Goal: Entertainment & Leisure: Consume media (video, audio)

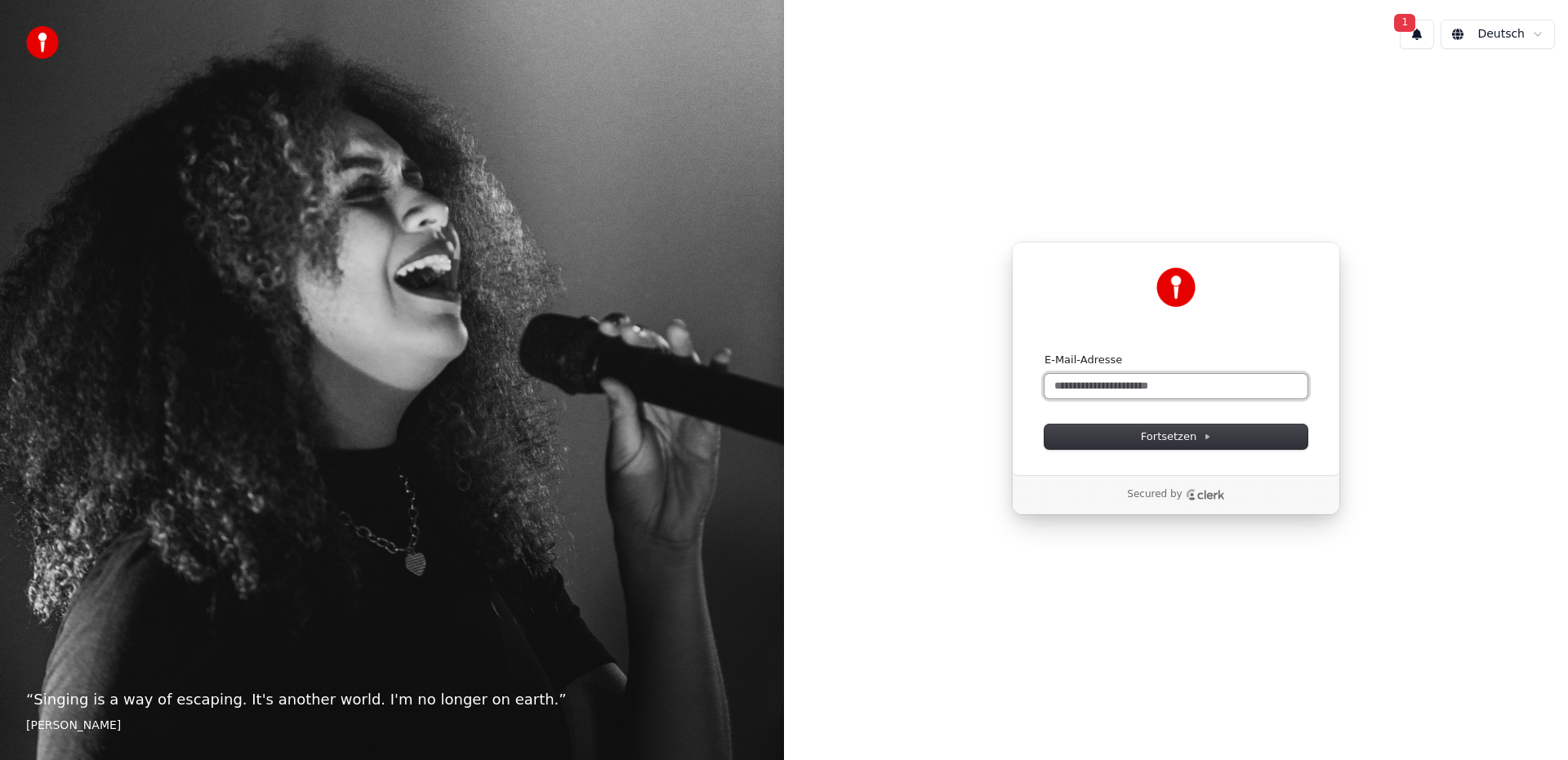
click at [1133, 392] on input "E-Mail-Adresse" at bounding box center [1176, 387] width 263 height 25
click at [1045, 353] on button "submit" at bounding box center [1045, 353] width 0 height 0
type input "**********"
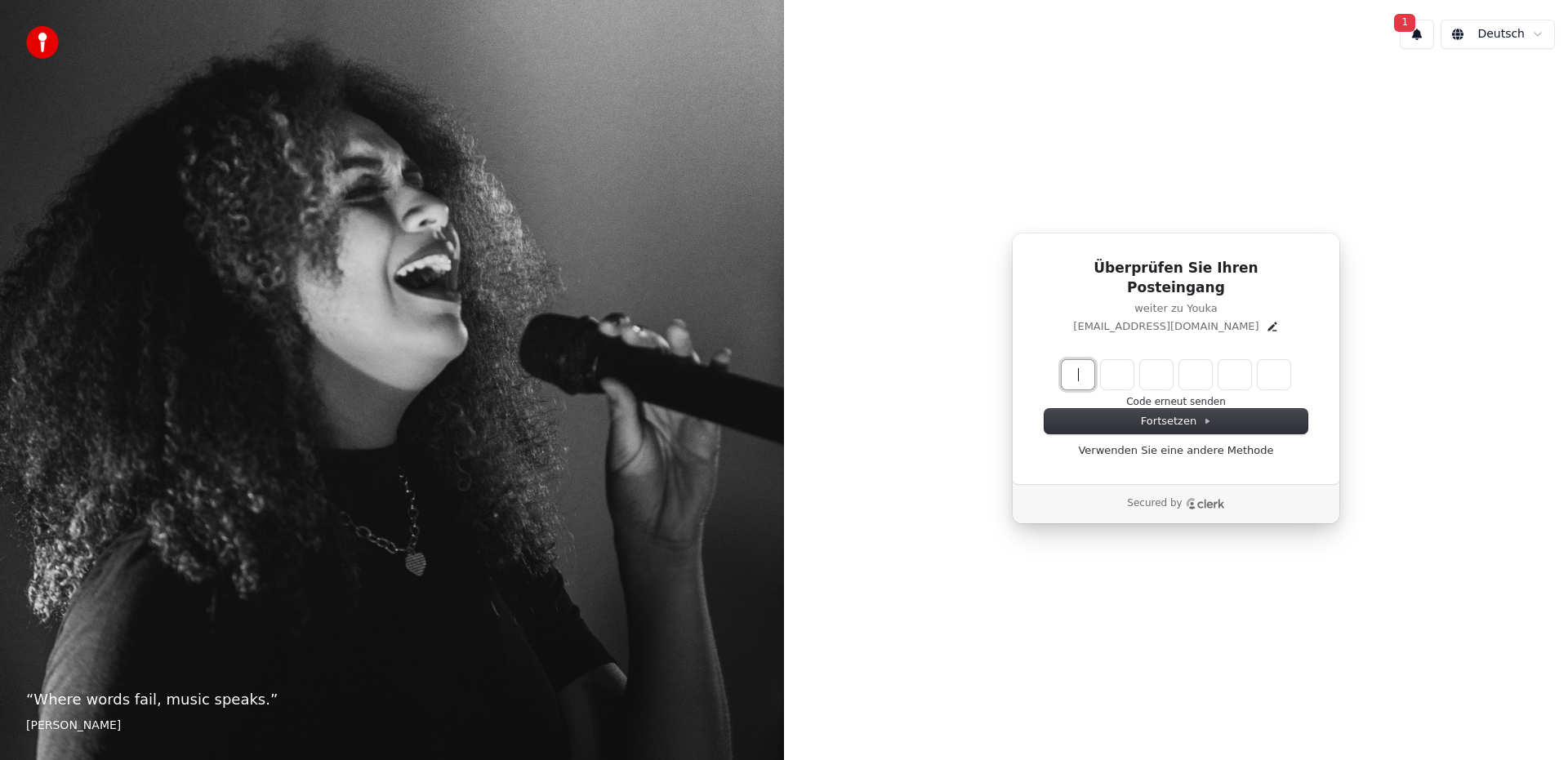
click at [1084, 368] on input "Enter verification code" at bounding box center [1192, 374] width 261 height 29
type input "******"
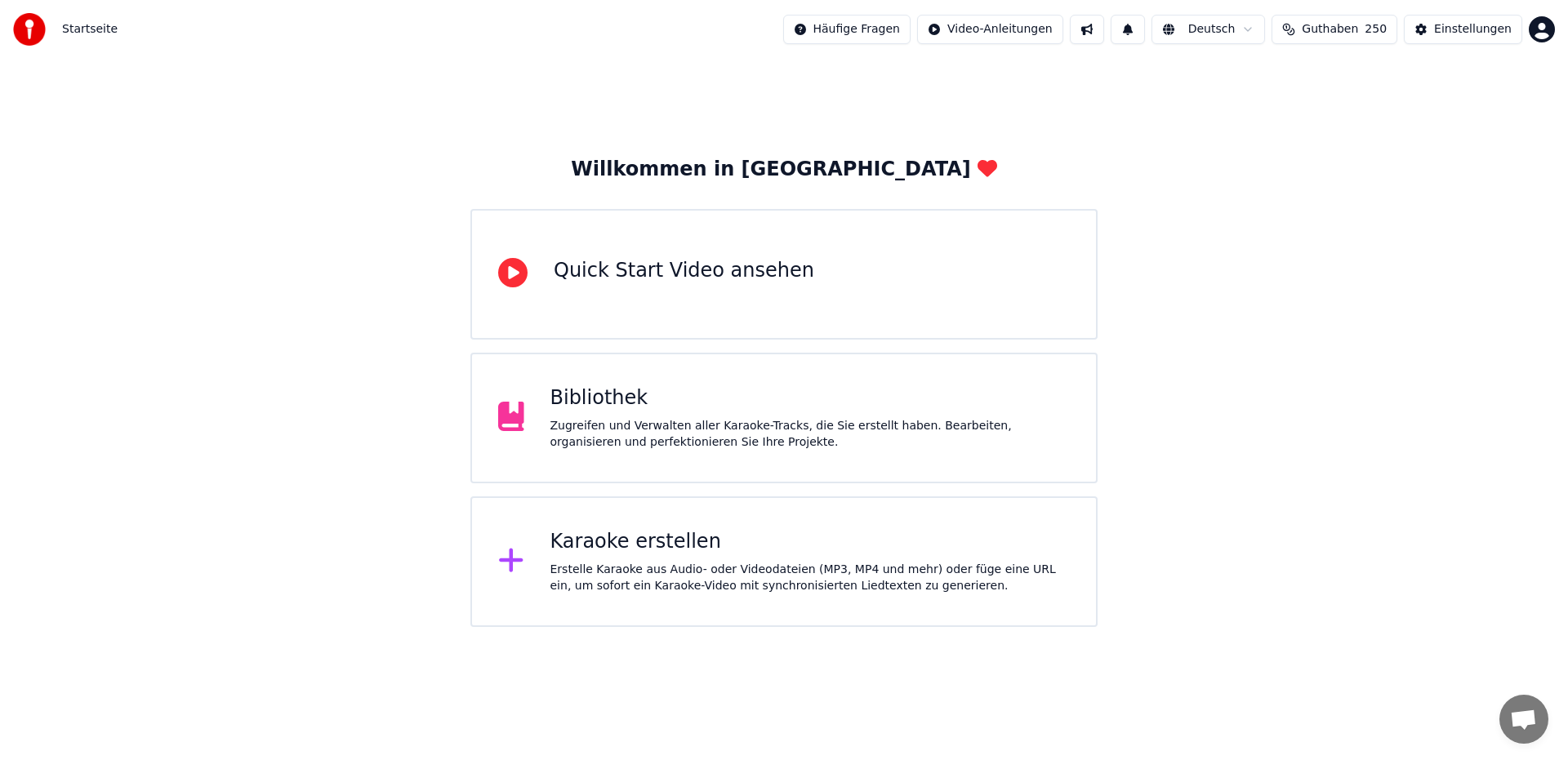
click at [664, 397] on div "Bibliothek" at bounding box center [810, 398] width 520 height 26
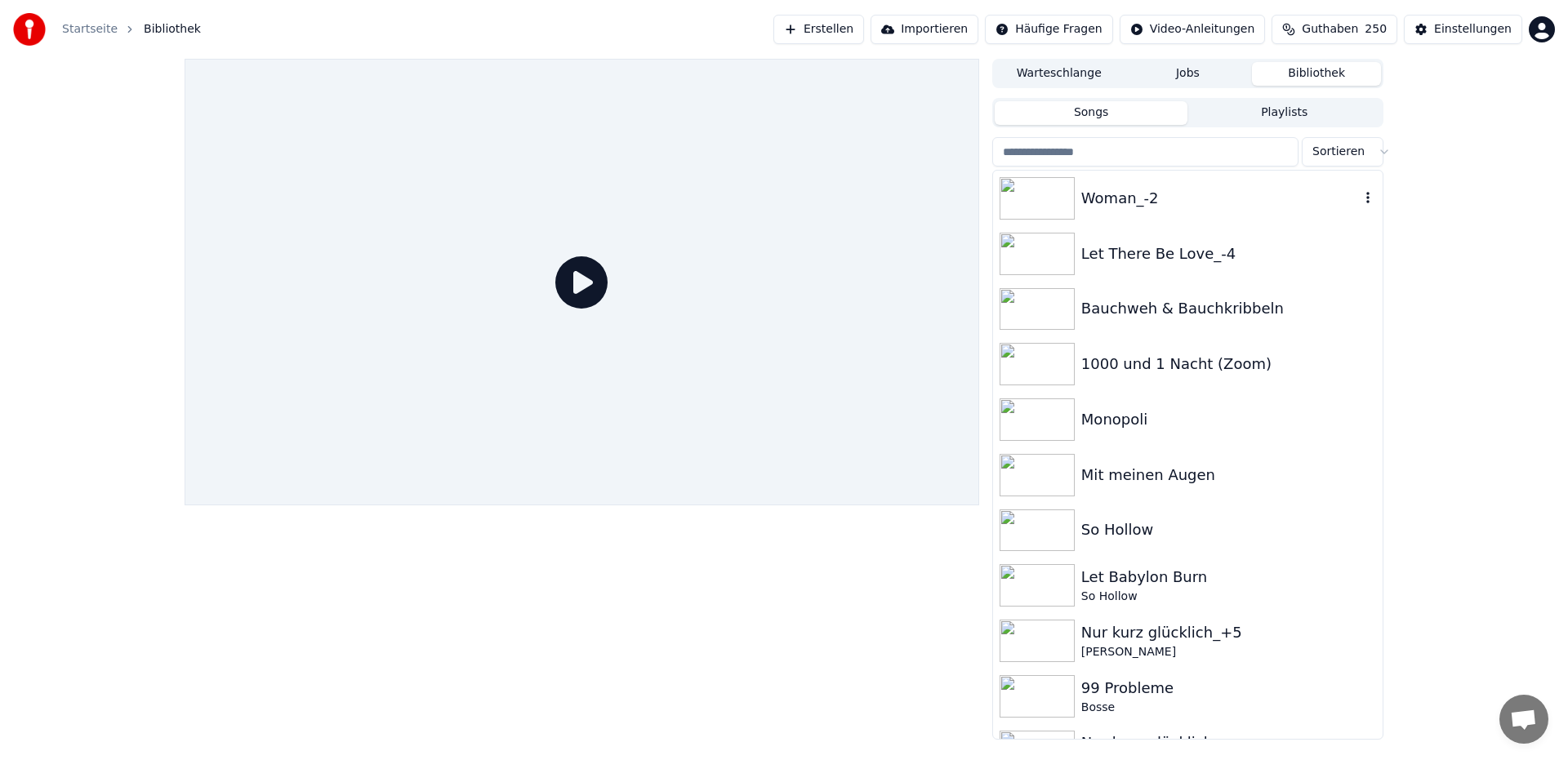
click at [1152, 210] on div "Woman_-2" at bounding box center [1188, 198] width 390 height 56
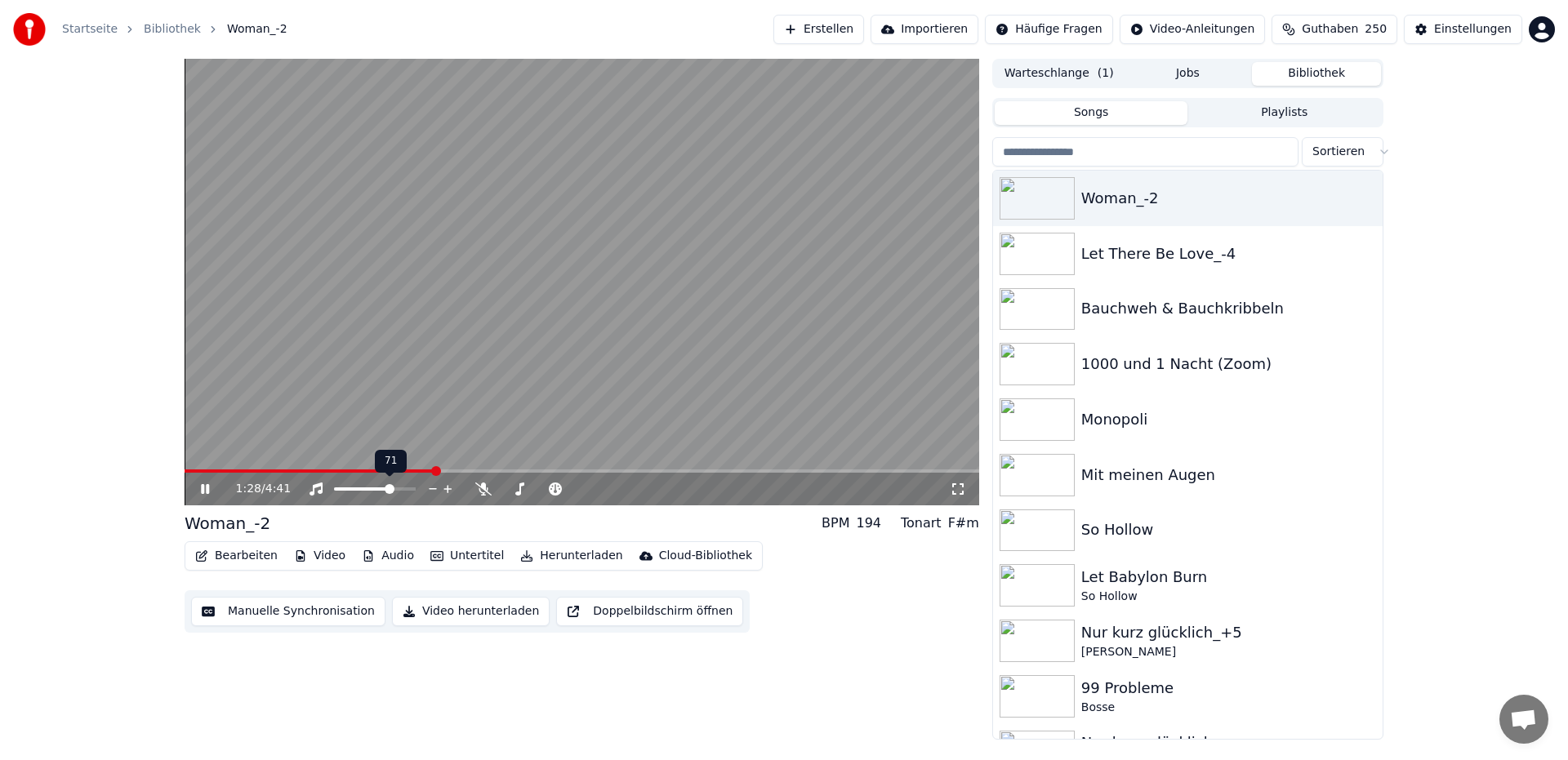
click at [391, 494] on span at bounding box center [390, 490] width 10 height 10
click at [184, 466] on span at bounding box center [189, 471] width 10 height 10
click at [267, 158] on video at bounding box center [582, 282] width 795 height 446
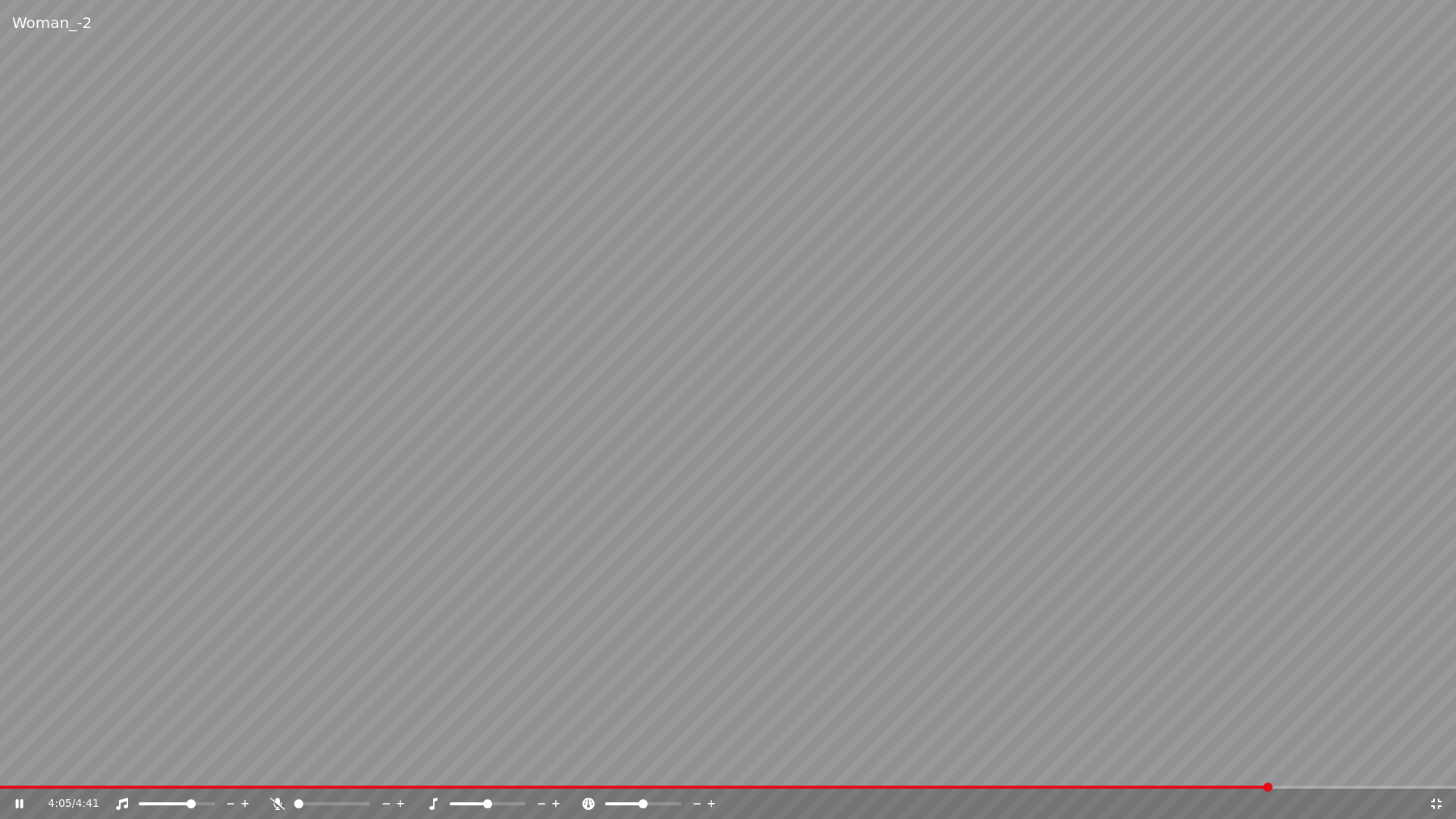
click at [326, 126] on video at bounding box center [728, 409] width 1456 height 819
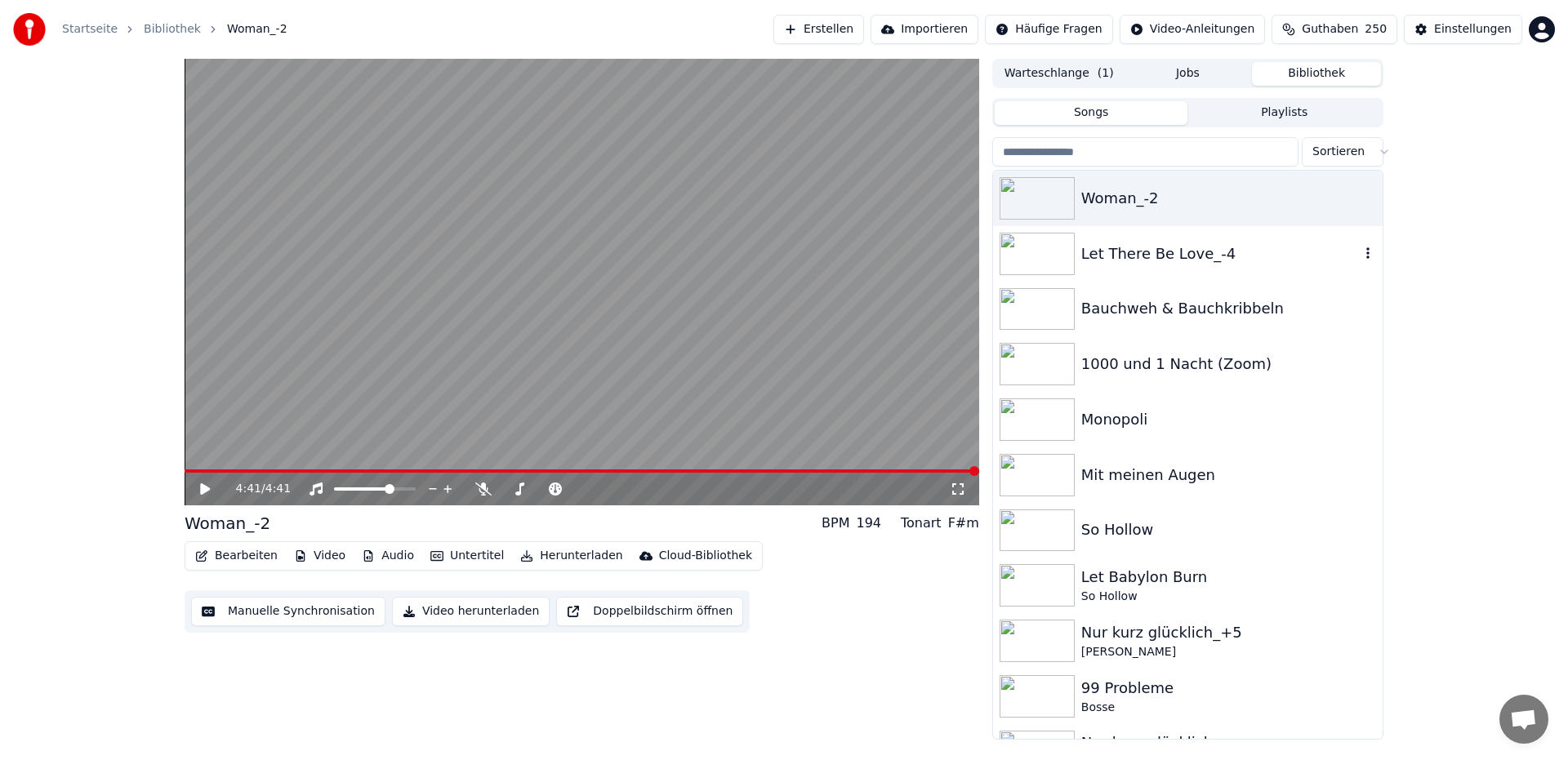
click at [1191, 256] on div "Let There Be Love_-4" at bounding box center [1220, 254] width 279 height 23
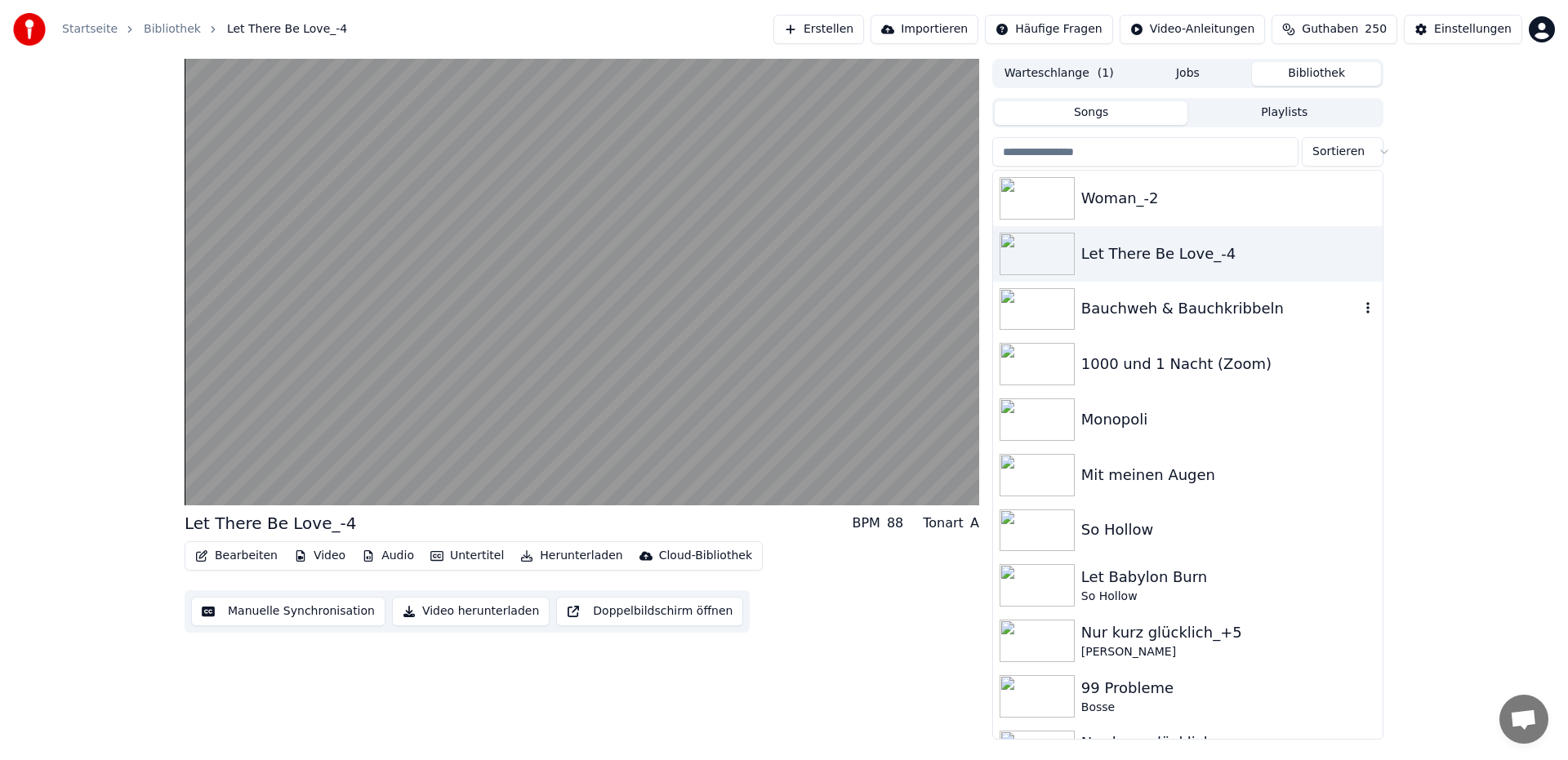
click at [1181, 311] on div "Bauchweh & Bauchkribbeln" at bounding box center [1220, 309] width 279 height 23
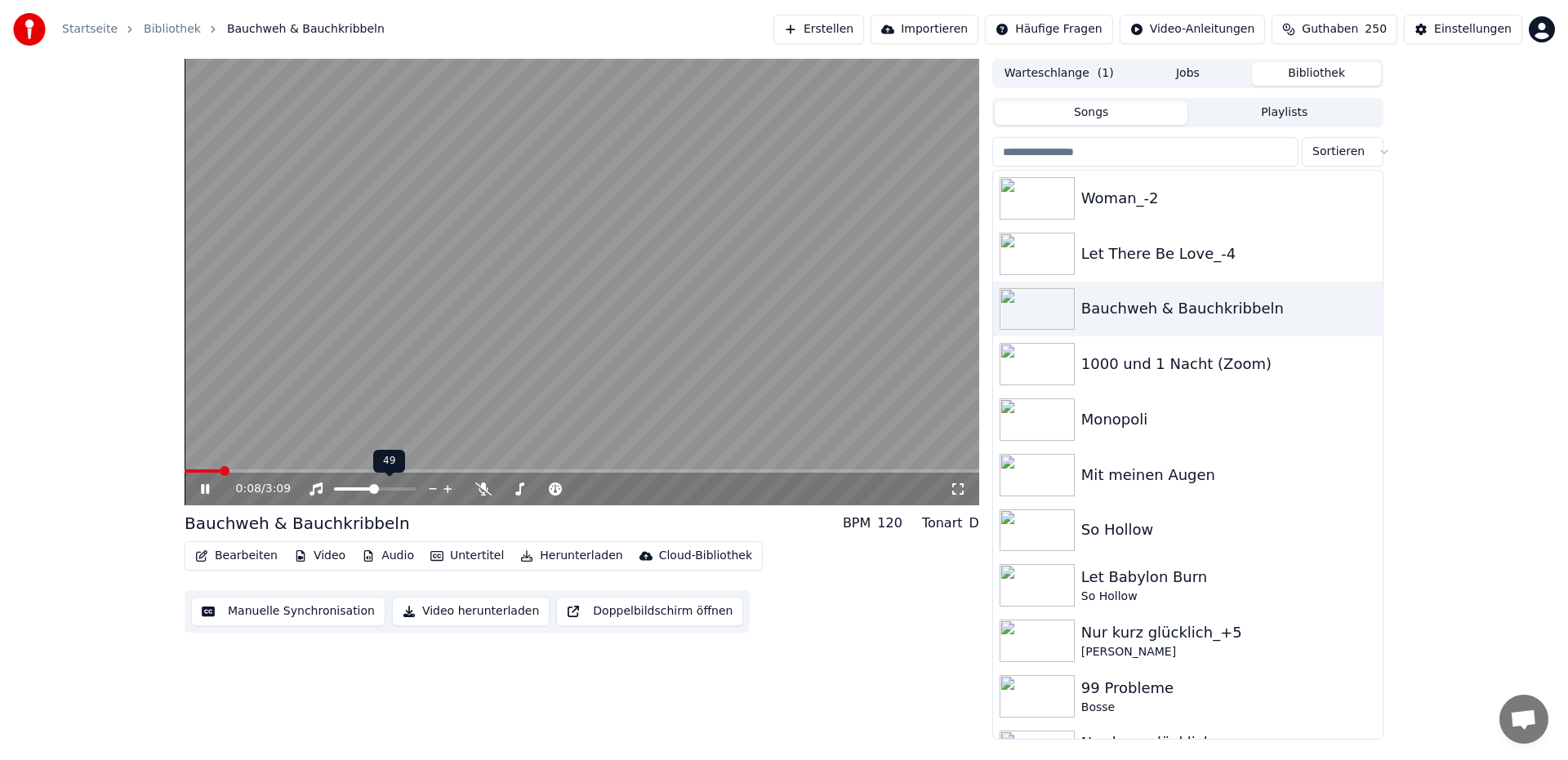
click at [373, 492] on span at bounding box center [374, 490] width 10 height 10
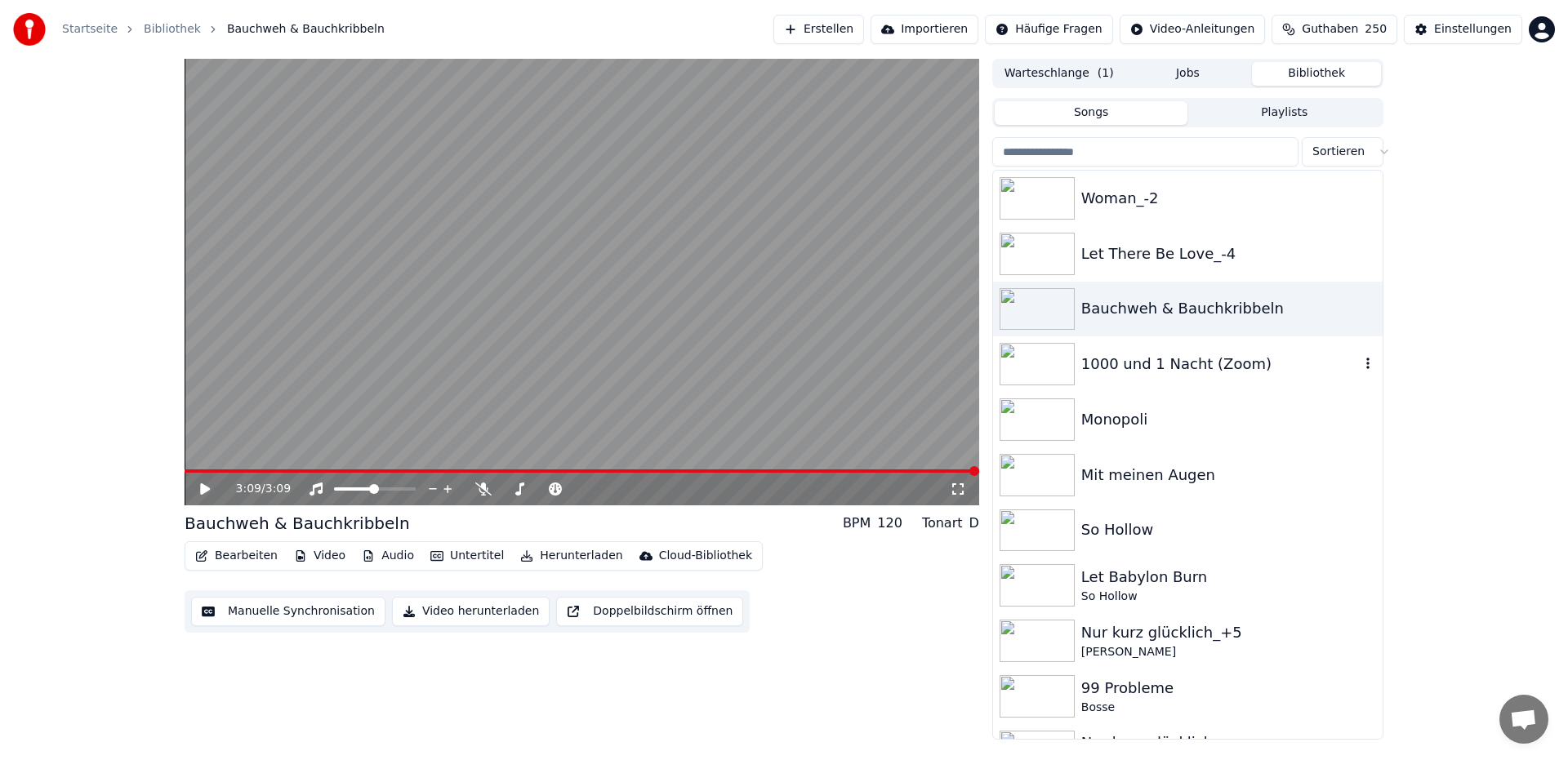
click at [1141, 359] on div "1000 und 1 Nacht (Zoom)" at bounding box center [1220, 364] width 279 height 23
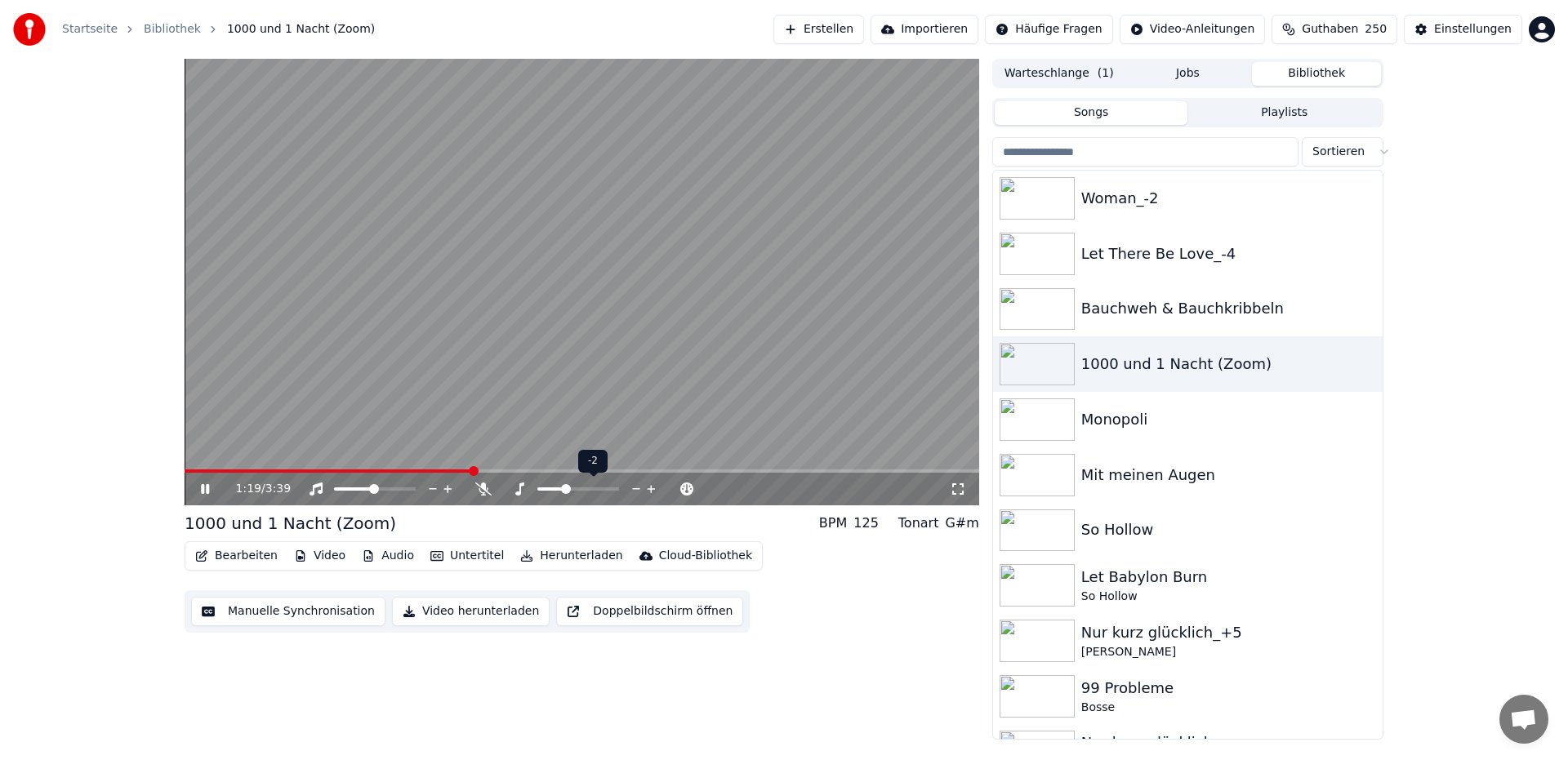
click at [565, 494] on span at bounding box center [566, 490] width 10 height 10
click at [479, 466] on span at bounding box center [484, 471] width 10 height 10
click at [184, 471] on span at bounding box center [189, 471] width 10 height 10
click at [206, 490] on icon at bounding box center [205, 490] width 10 height 12
click at [184, 466] on span at bounding box center [189, 471] width 10 height 10
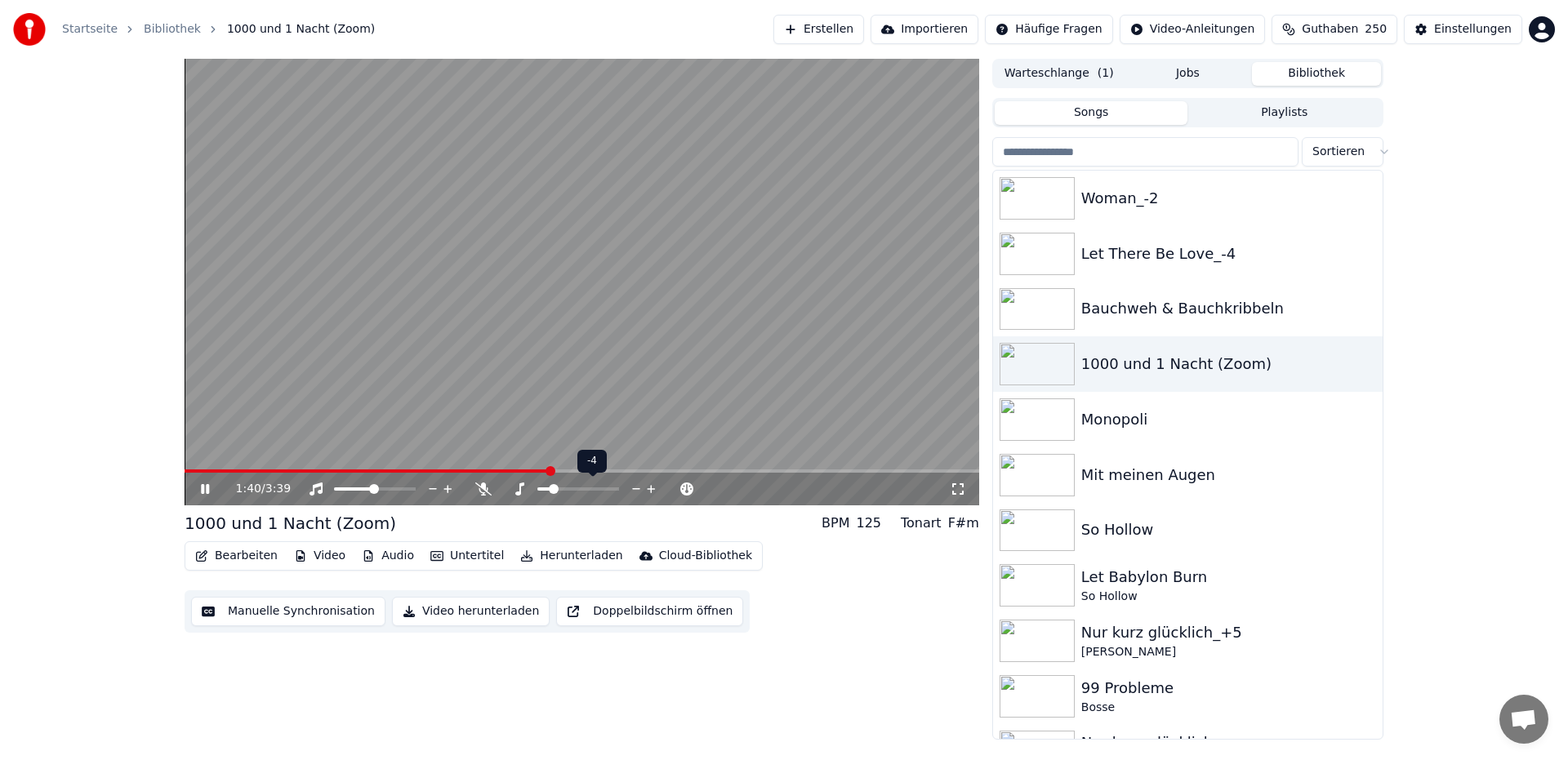
click at [553, 492] on span at bounding box center [553, 490] width 10 height 10
click at [211, 471] on span at bounding box center [376, 471] width 383 height 3
click at [212, 466] on span at bounding box center [217, 471] width 10 height 10
click at [1136, 416] on div "Monopoli" at bounding box center [1220, 420] width 279 height 23
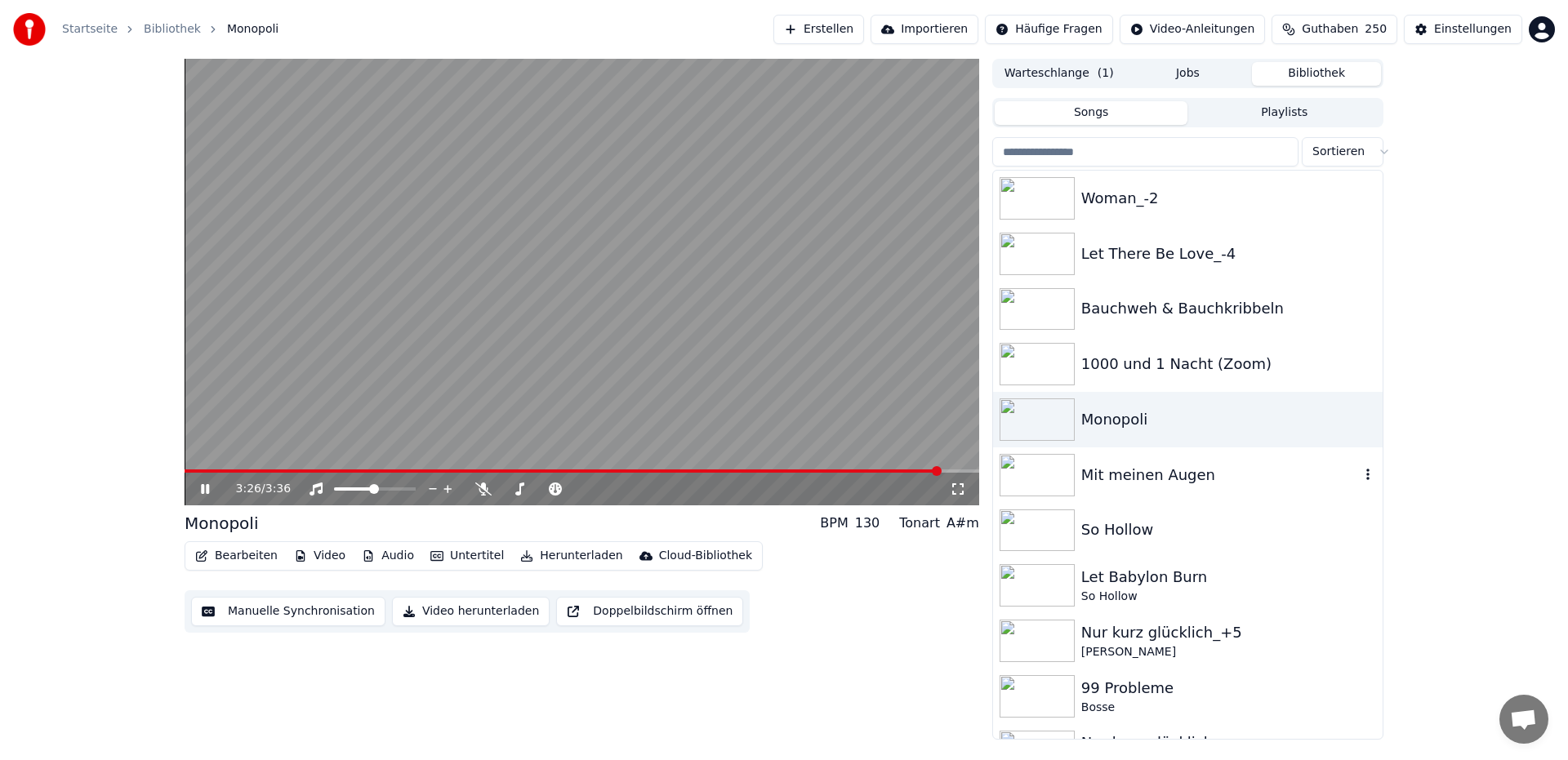
click at [1118, 475] on div "Mit meinen Augen" at bounding box center [1220, 475] width 279 height 23
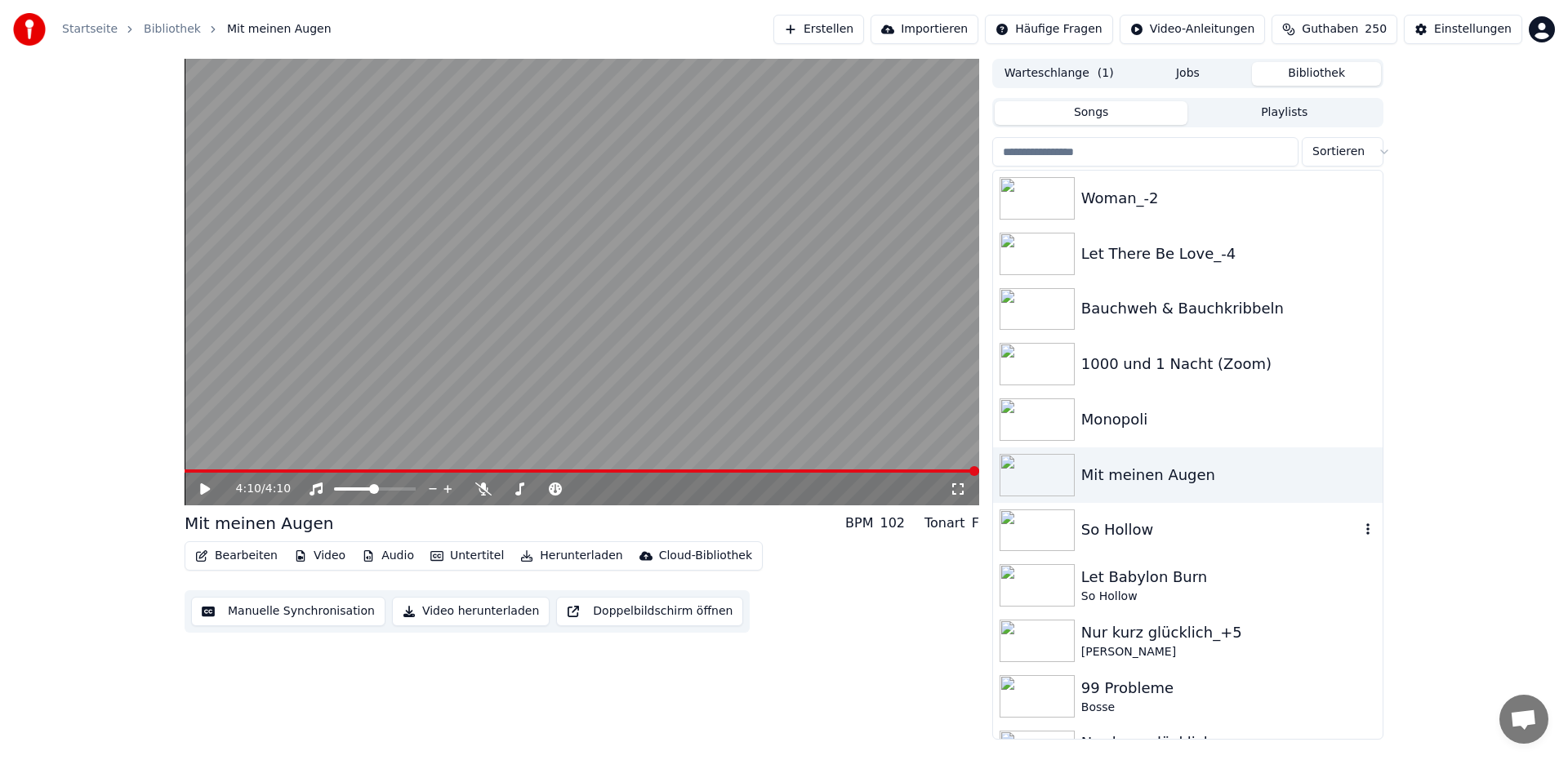
click at [1147, 531] on div "So Hollow" at bounding box center [1220, 530] width 279 height 23
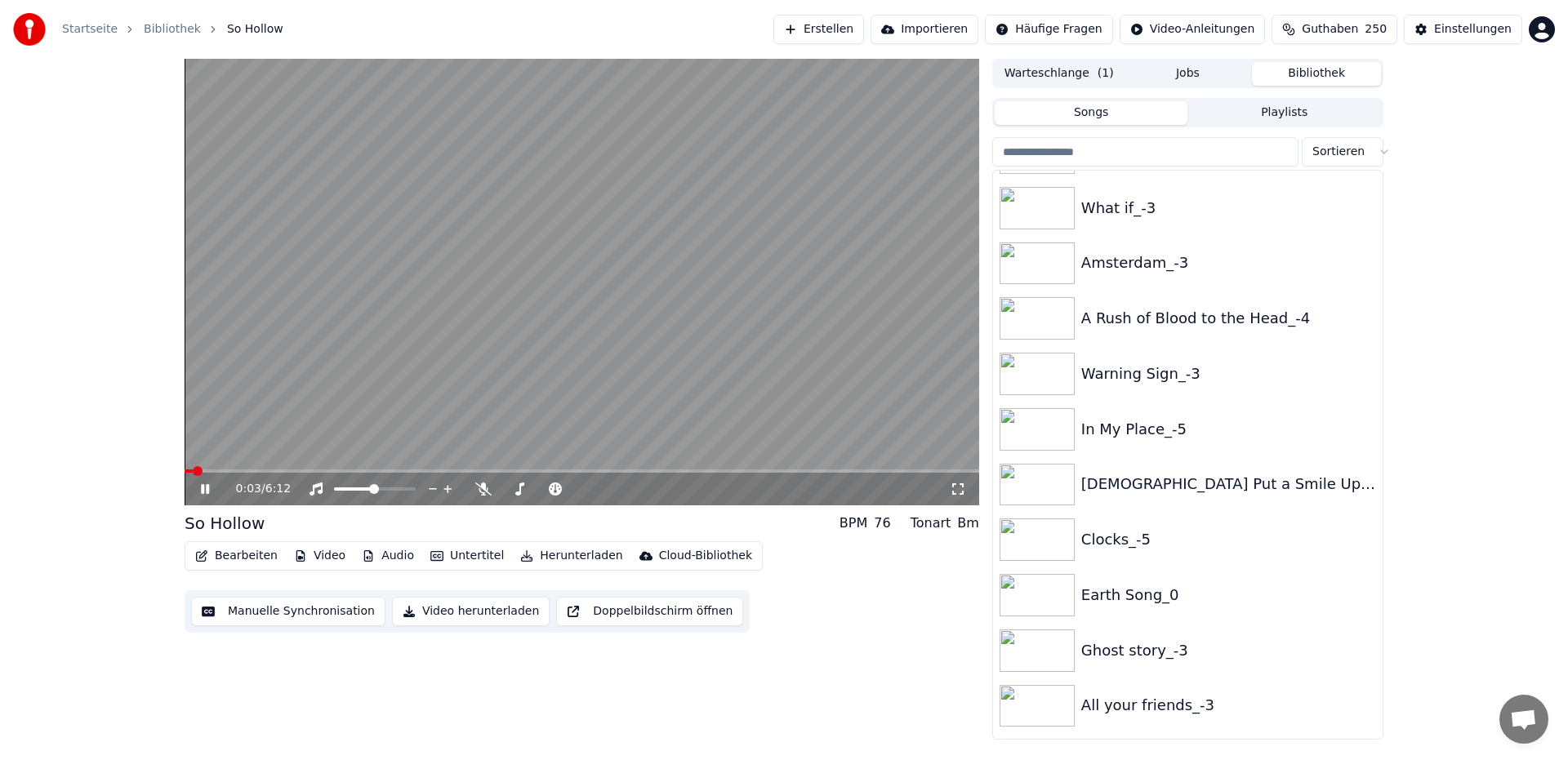
scroll to position [1071, 0]
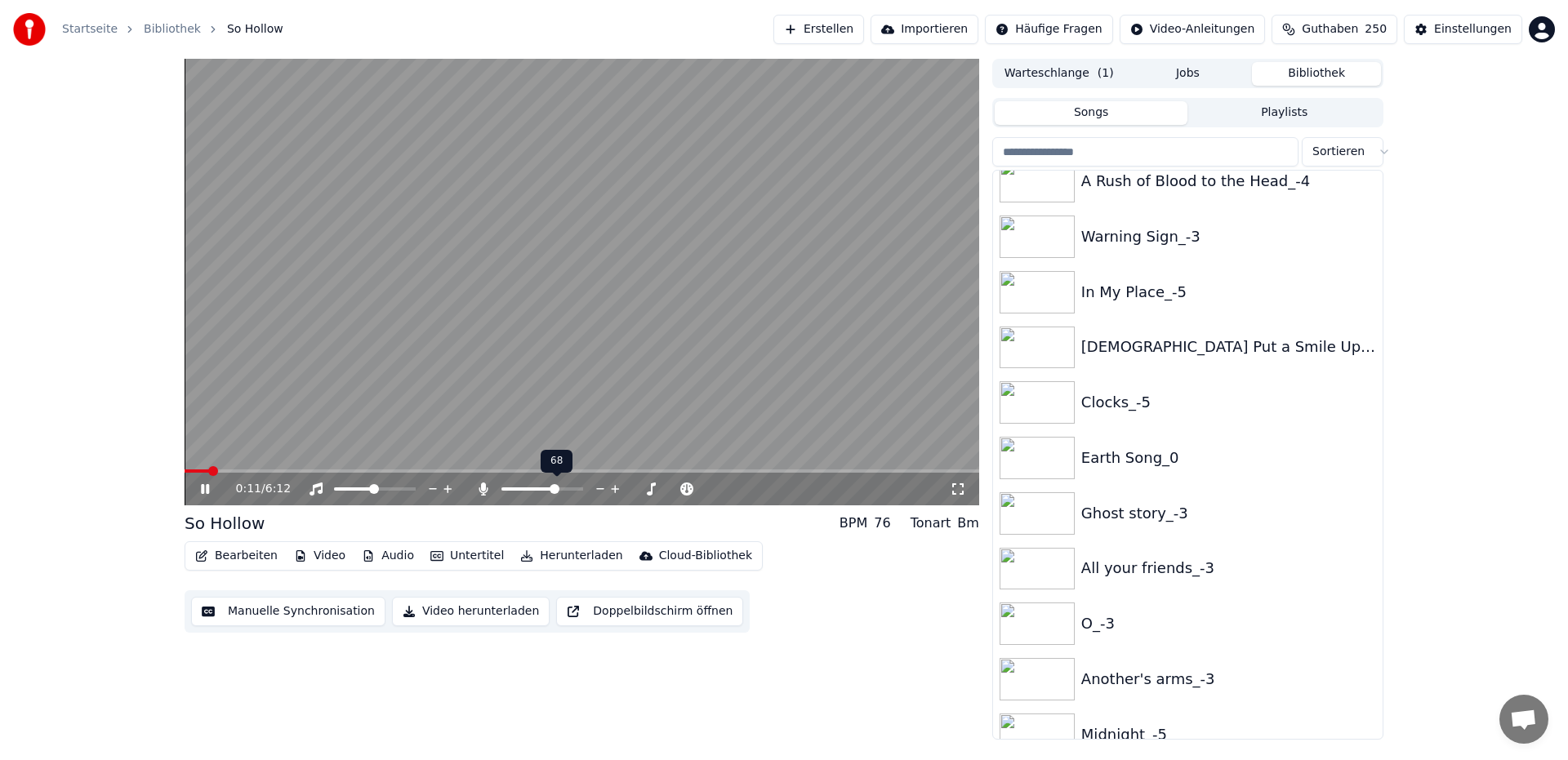
click at [556, 494] on span at bounding box center [554, 490] width 10 height 10
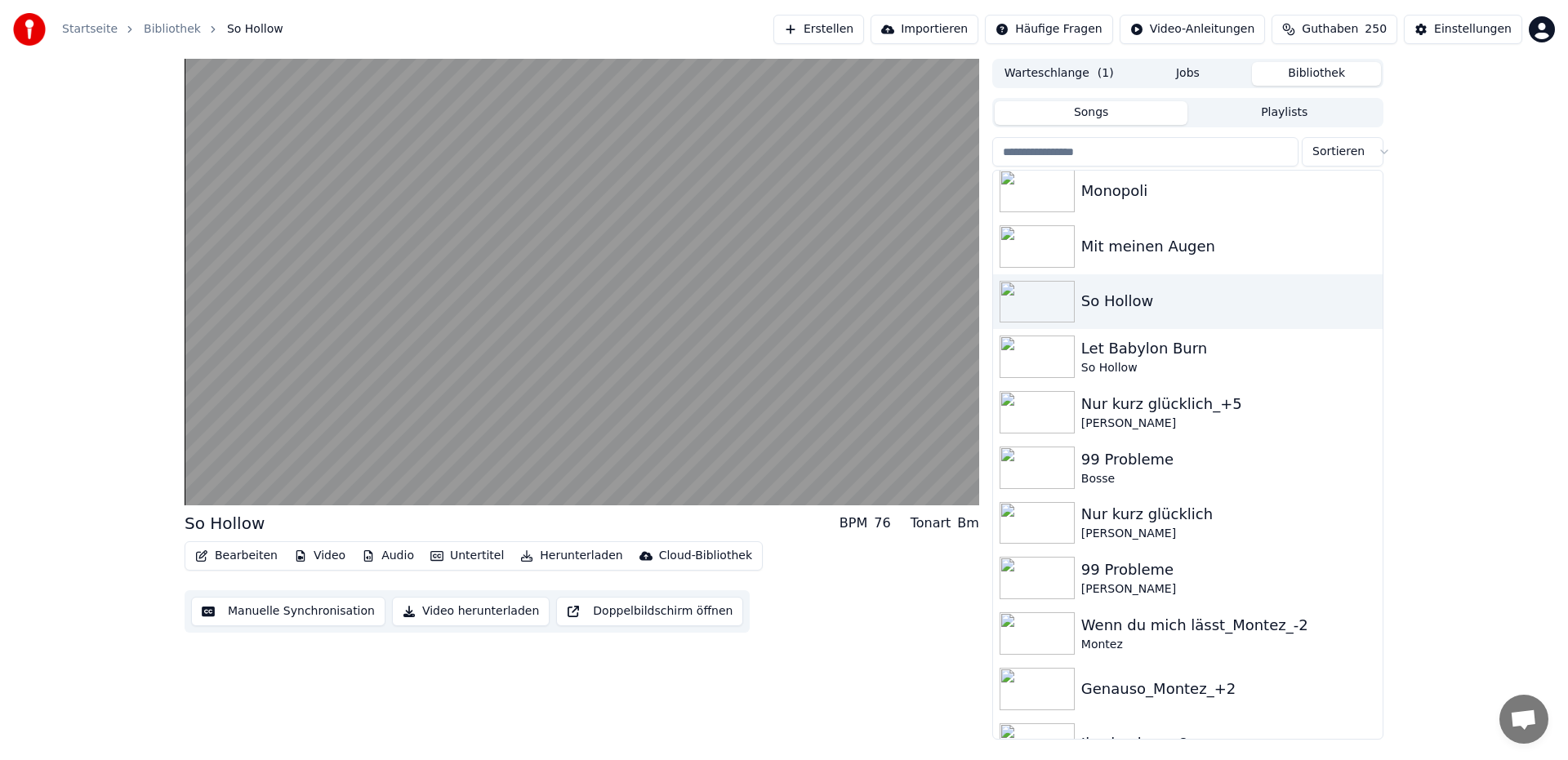
scroll to position [253, 0]
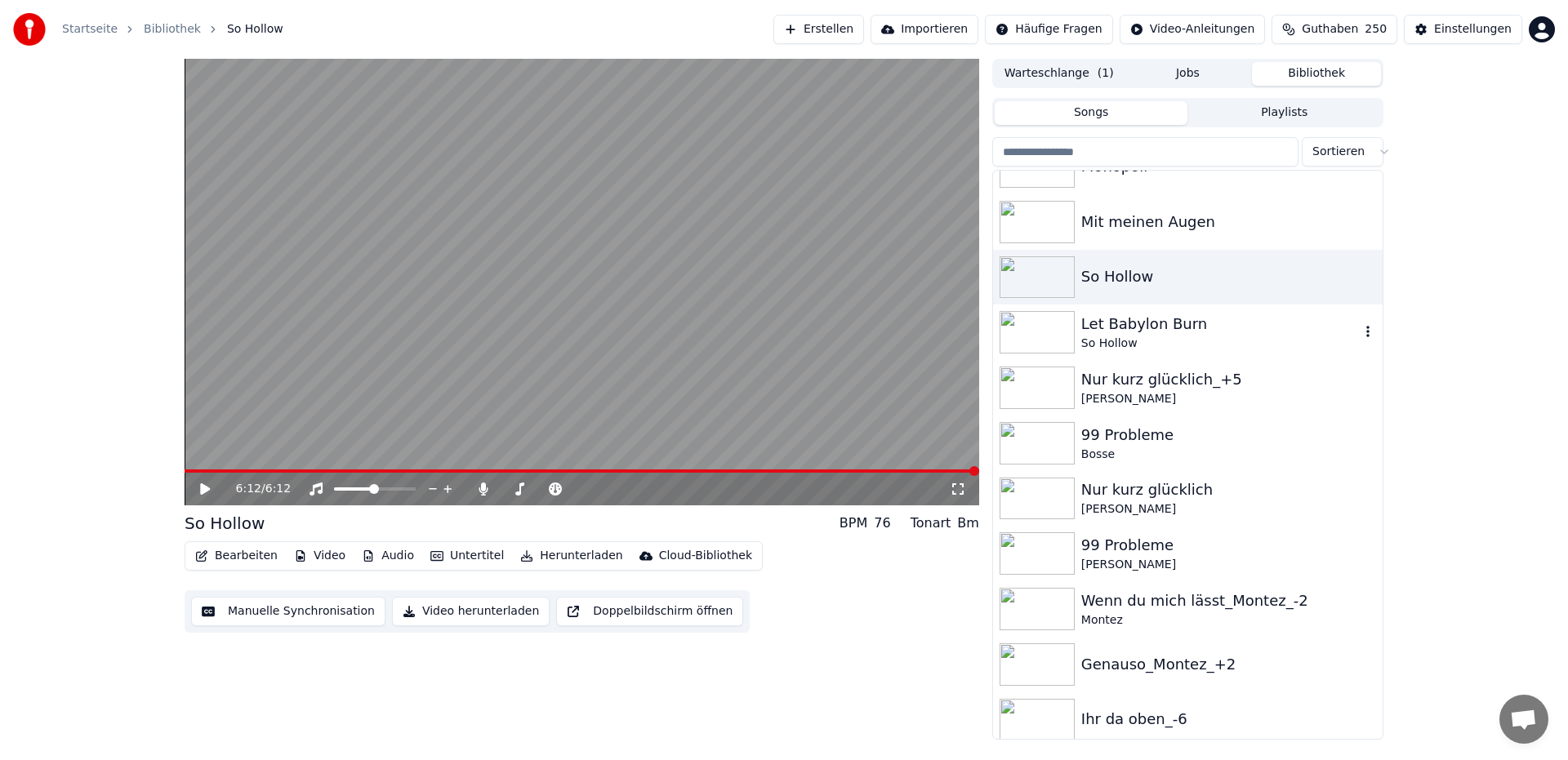
click at [1162, 337] on div "So Hollow" at bounding box center [1220, 344] width 279 height 17
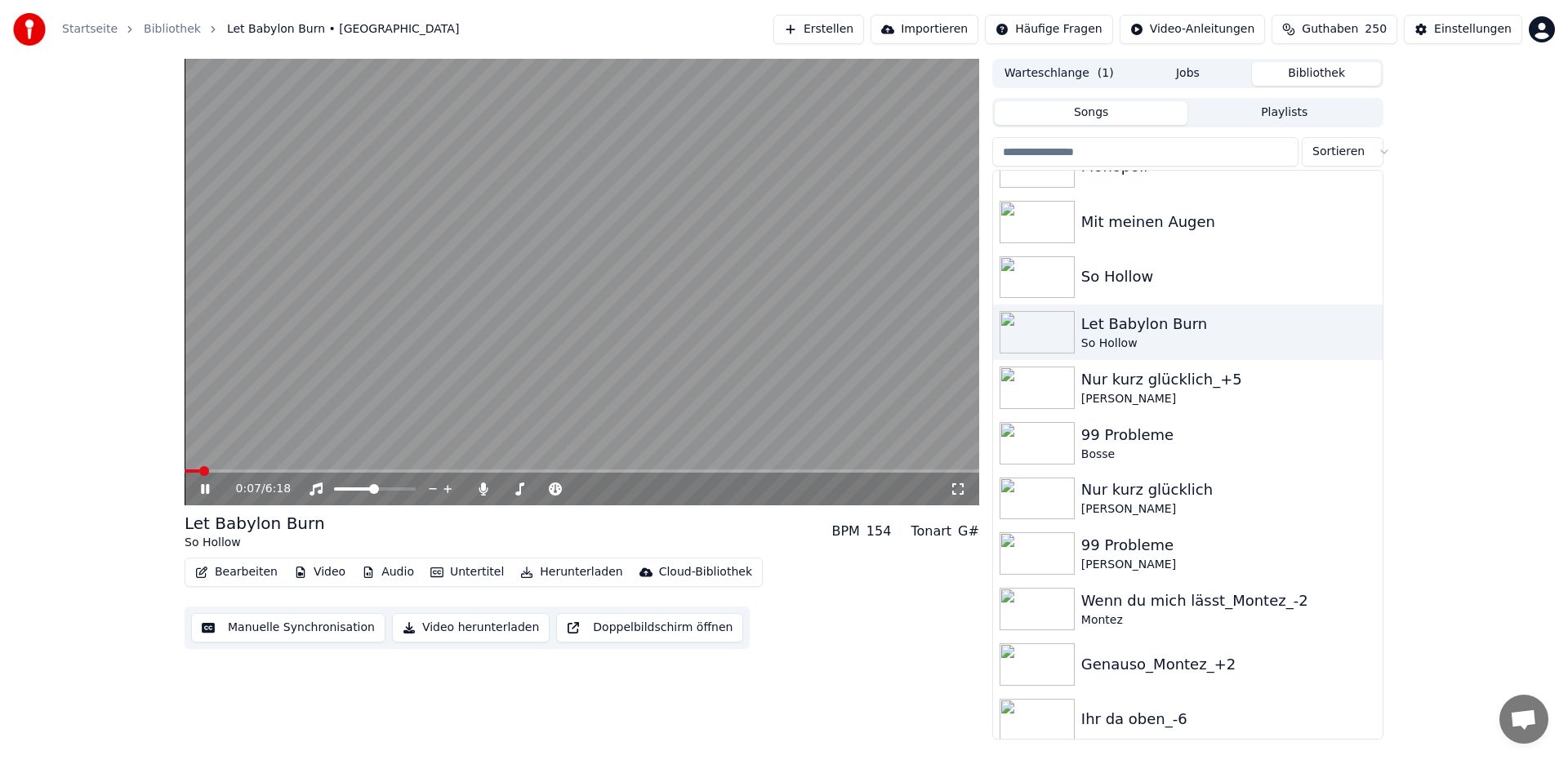
click at [675, 473] on div "0:07 / 6:18" at bounding box center [582, 487] width 795 height 36
click at [675, 472] on span at bounding box center [582, 471] width 795 height 3
click at [1144, 378] on div "Nur kurz glücklich_+5" at bounding box center [1220, 380] width 279 height 23
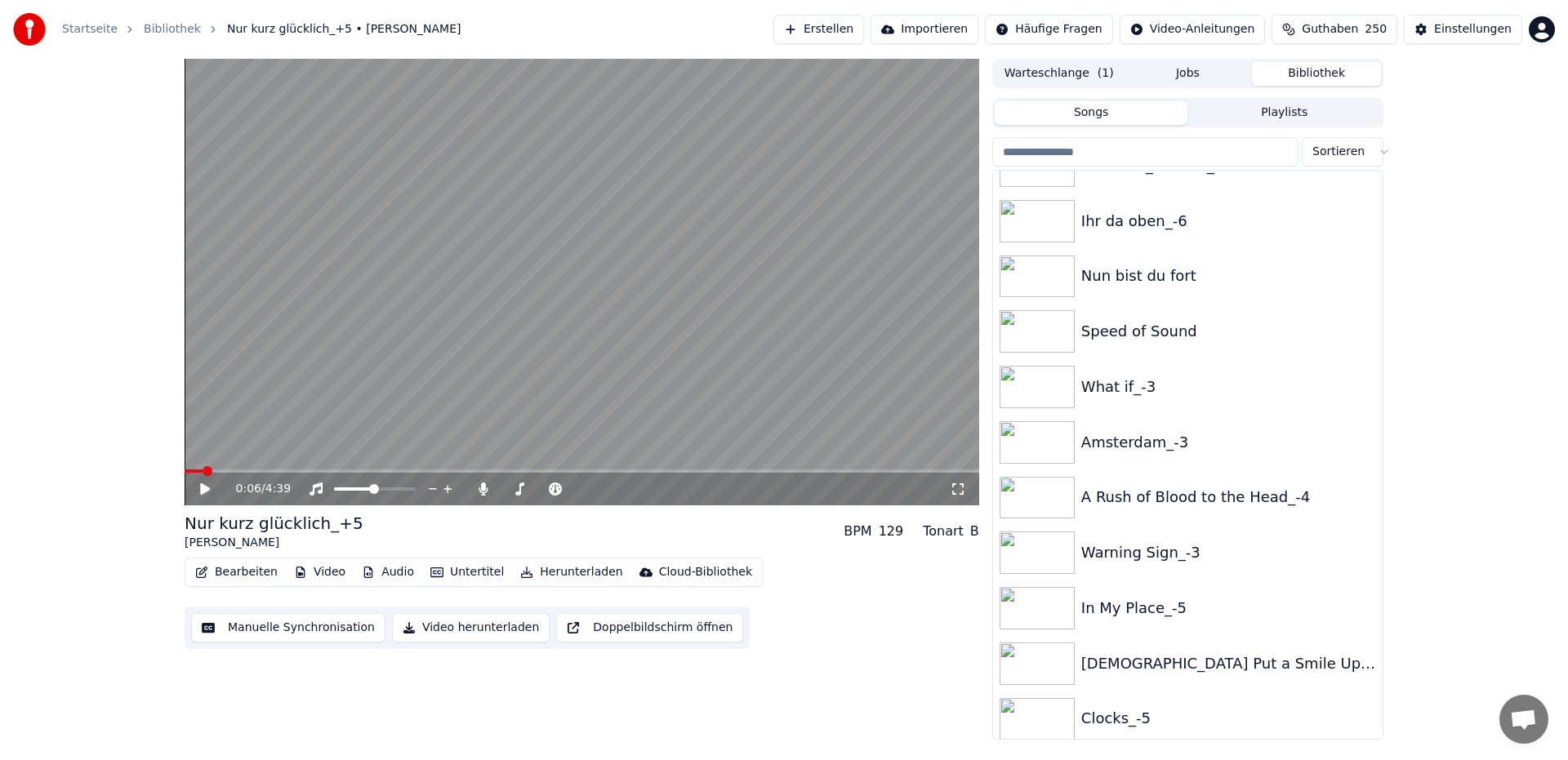
scroll to position [789, 0]
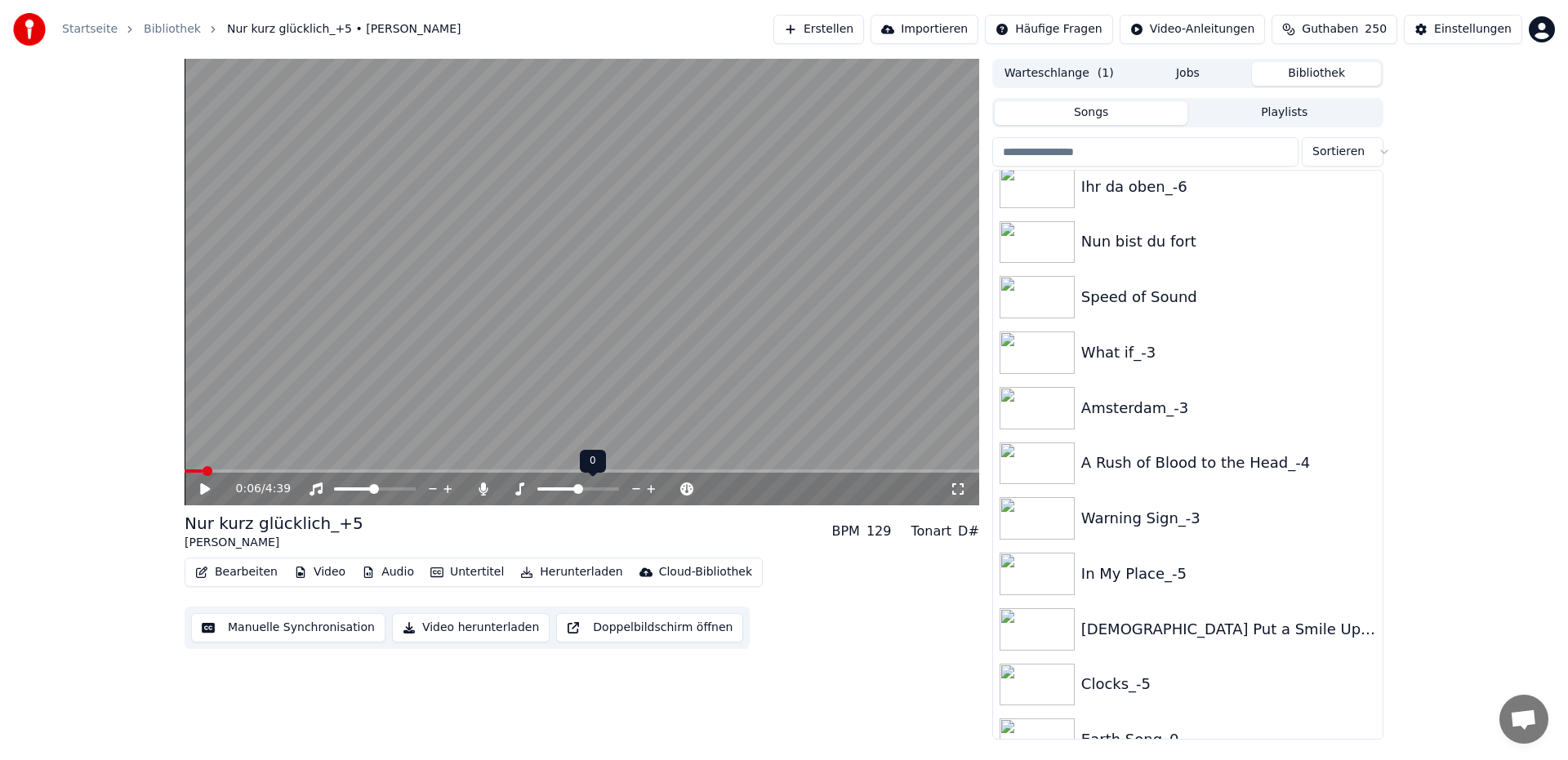
click at [575, 492] on span at bounding box center [578, 490] width 10 height 10
click at [184, 466] on span at bounding box center [189, 471] width 10 height 10
click at [207, 494] on icon at bounding box center [217, 490] width 38 height 13
click at [501, 485] on span at bounding box center [506, 490] width 10 height 10
click at [184, 466] on span at bounding box center [189, 471] width 10 height 10
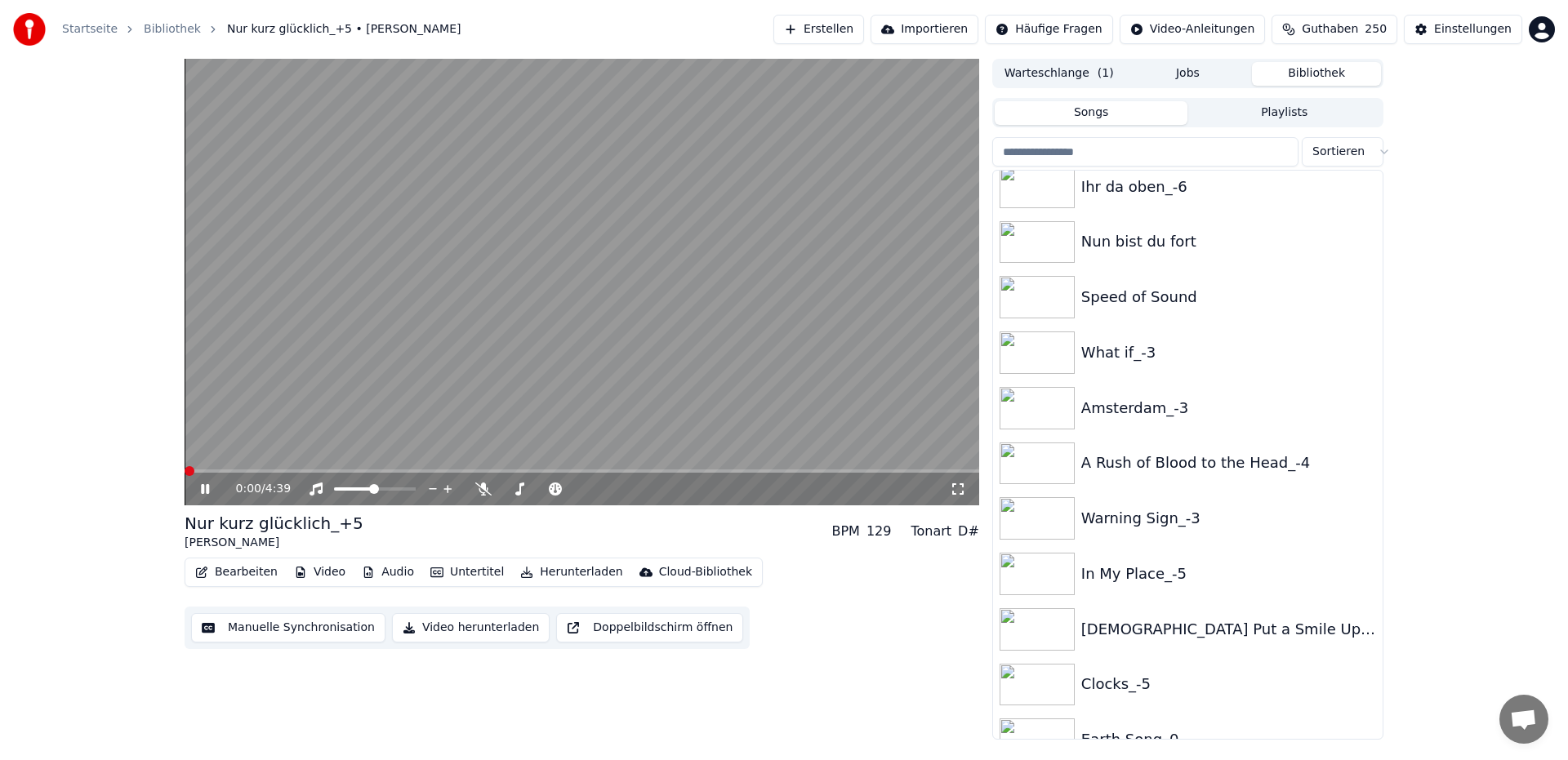
click at [184, 470] on span at bounding box center [189, 471] width 10 height 10
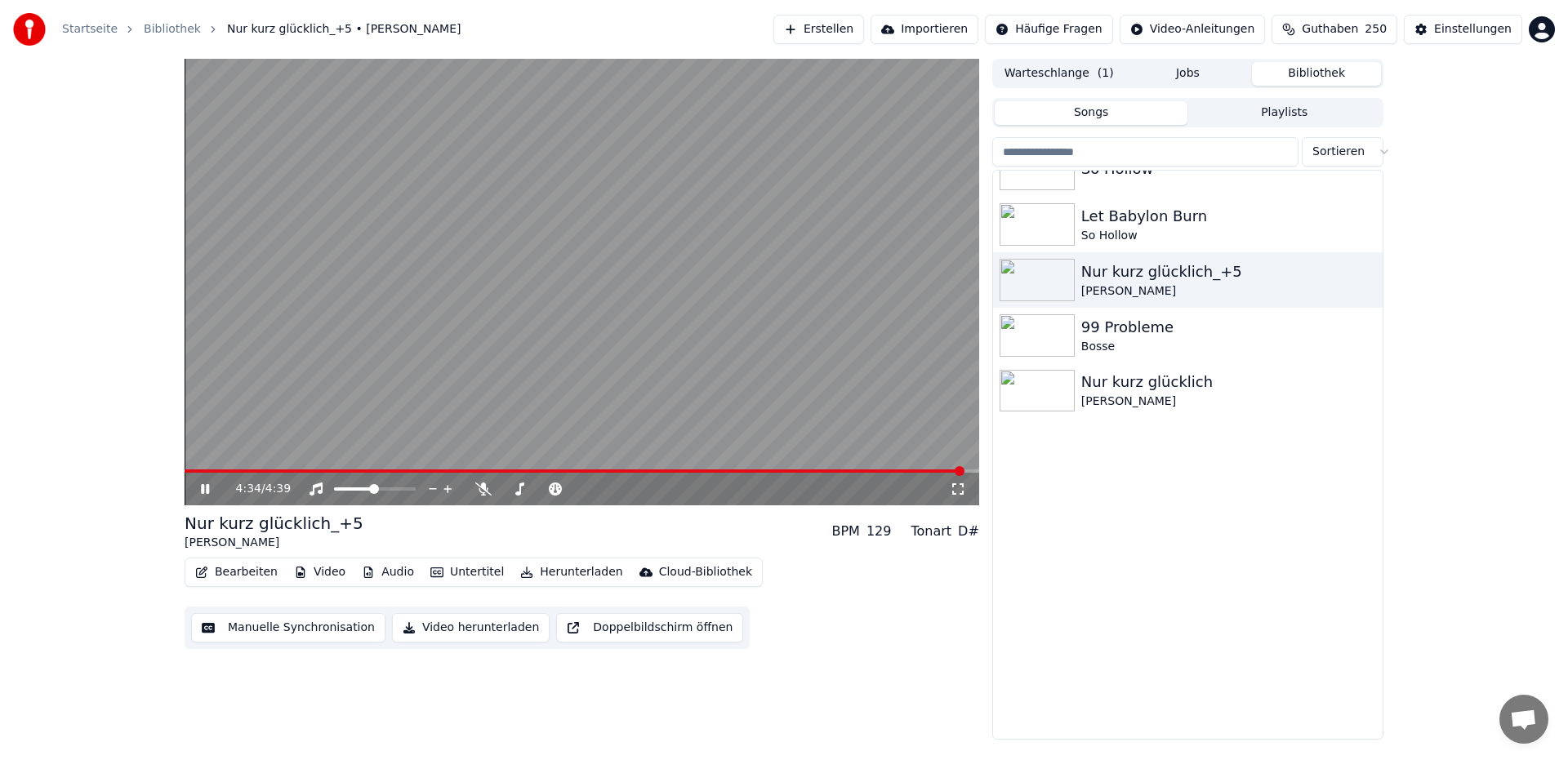
scroll to position [0, 0]
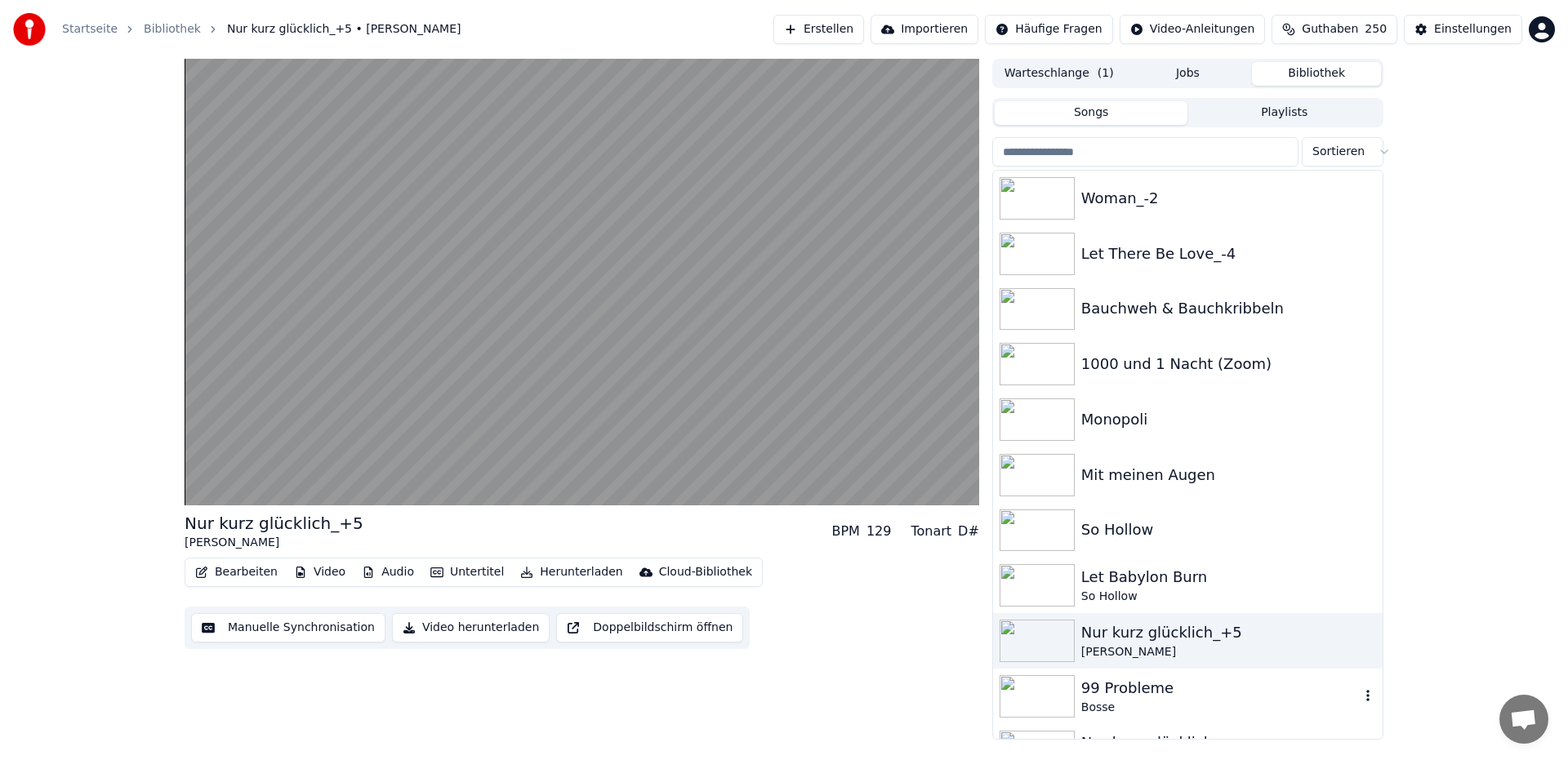
click at [1190, 692] on div "99 Probleme" at bounding box center [1220, 689] width 279 height 23
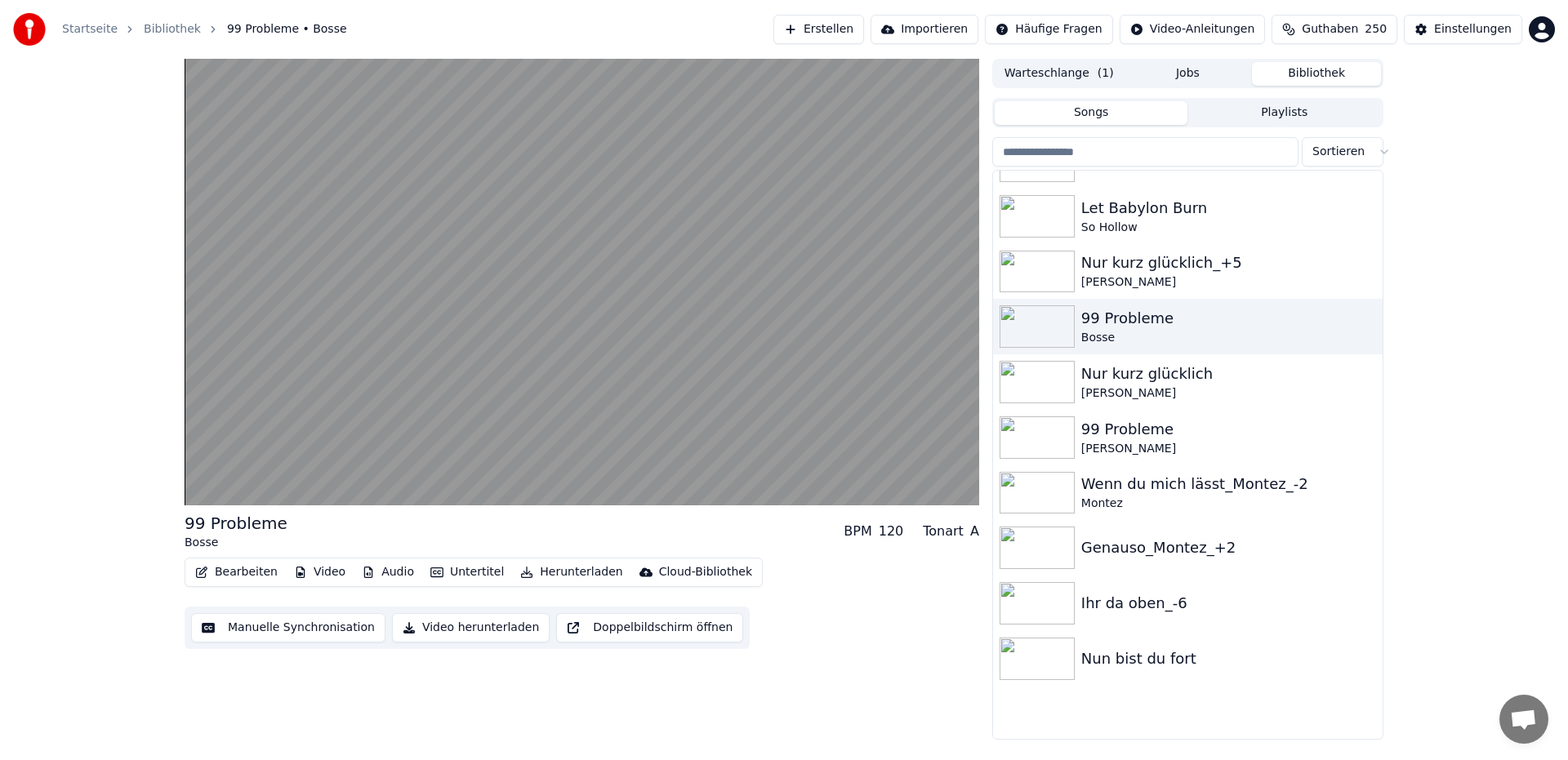
scroll to position [454, 0]
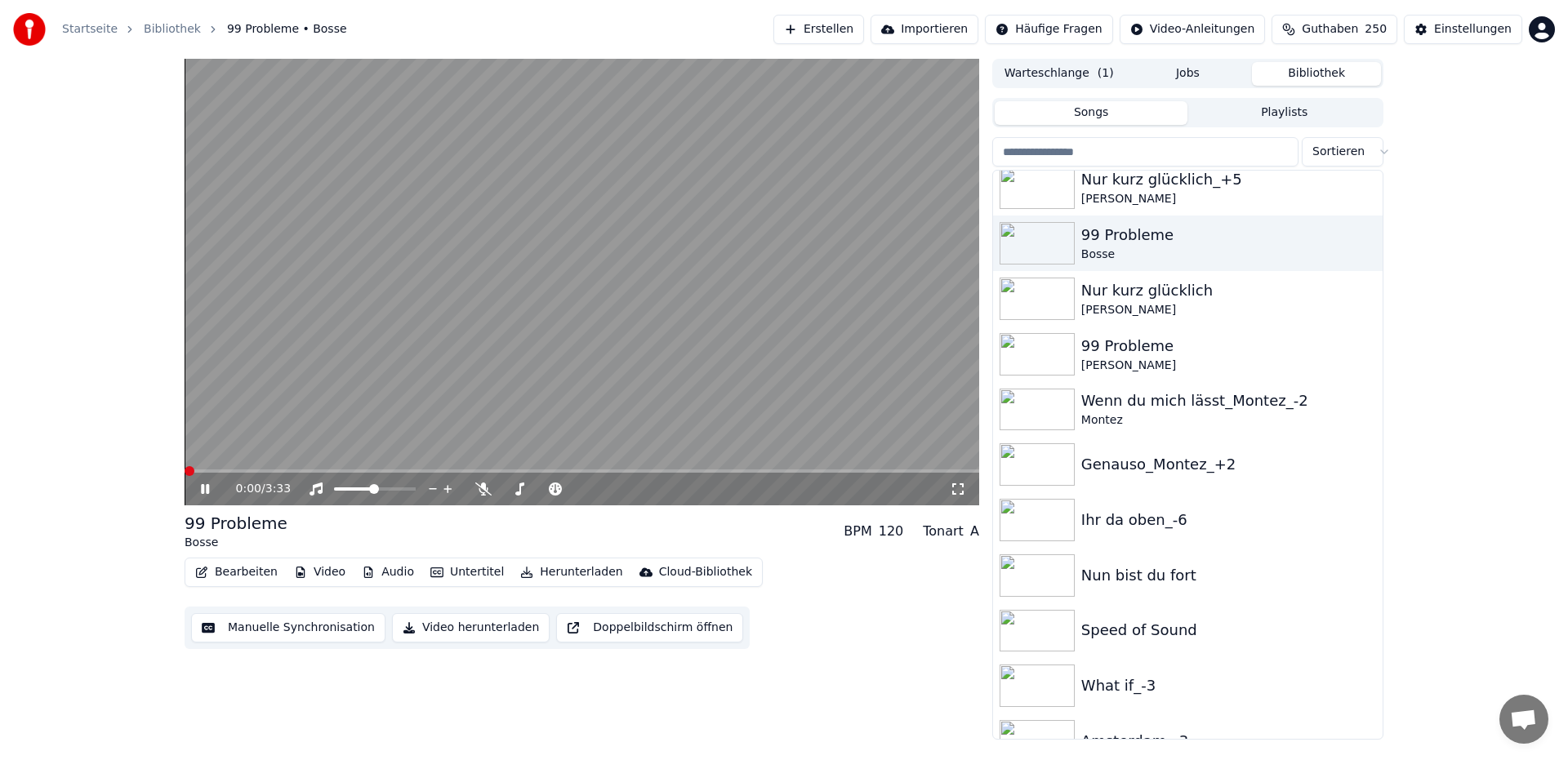
click at [184, 466] on span at bounding box center [189, 471] width 10 height 10
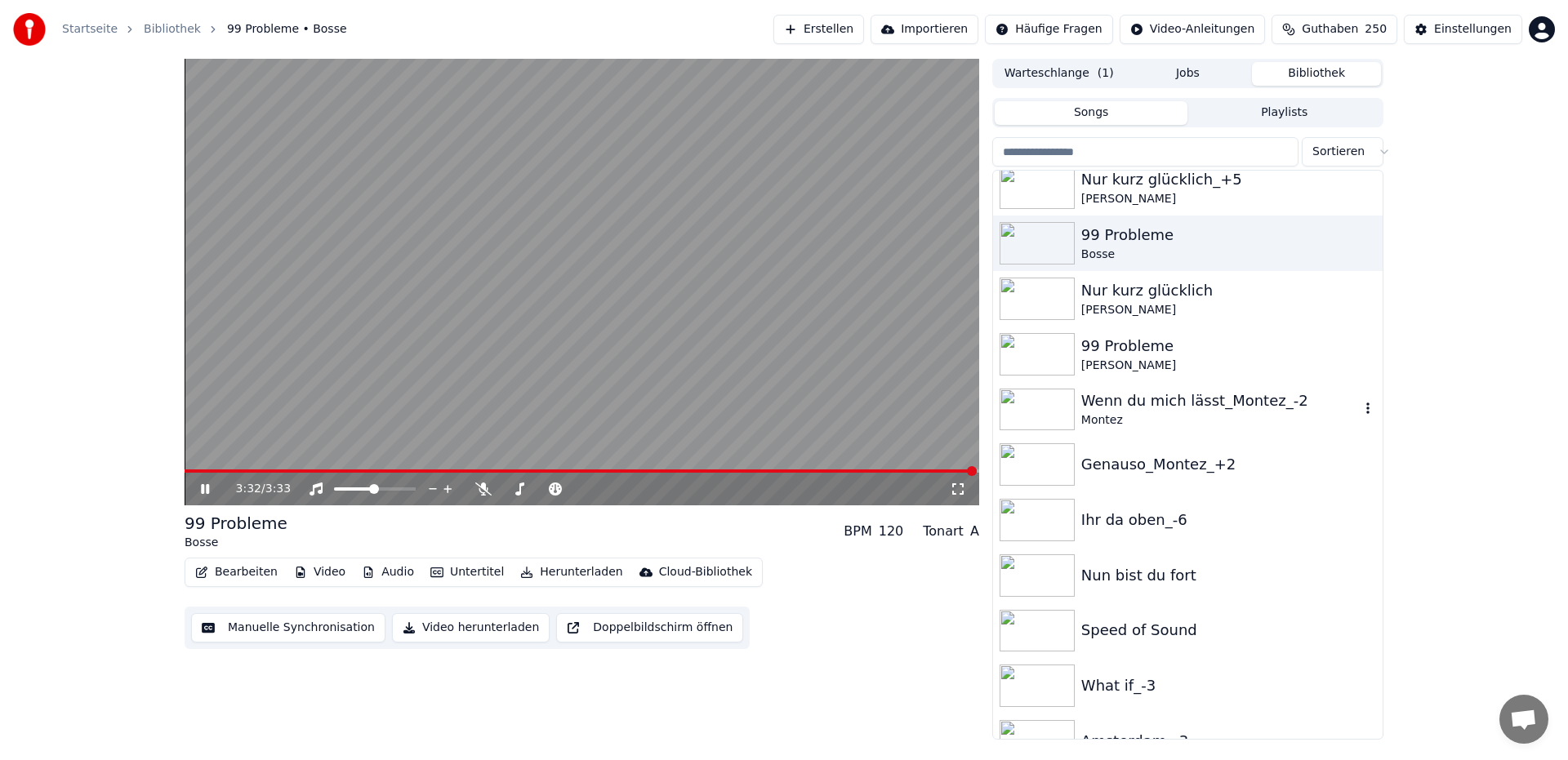
click at [1146, 405] on div "Wenn du mich lässt_Montez_-2" at bounding box center [1220, 402] width 279 height 23
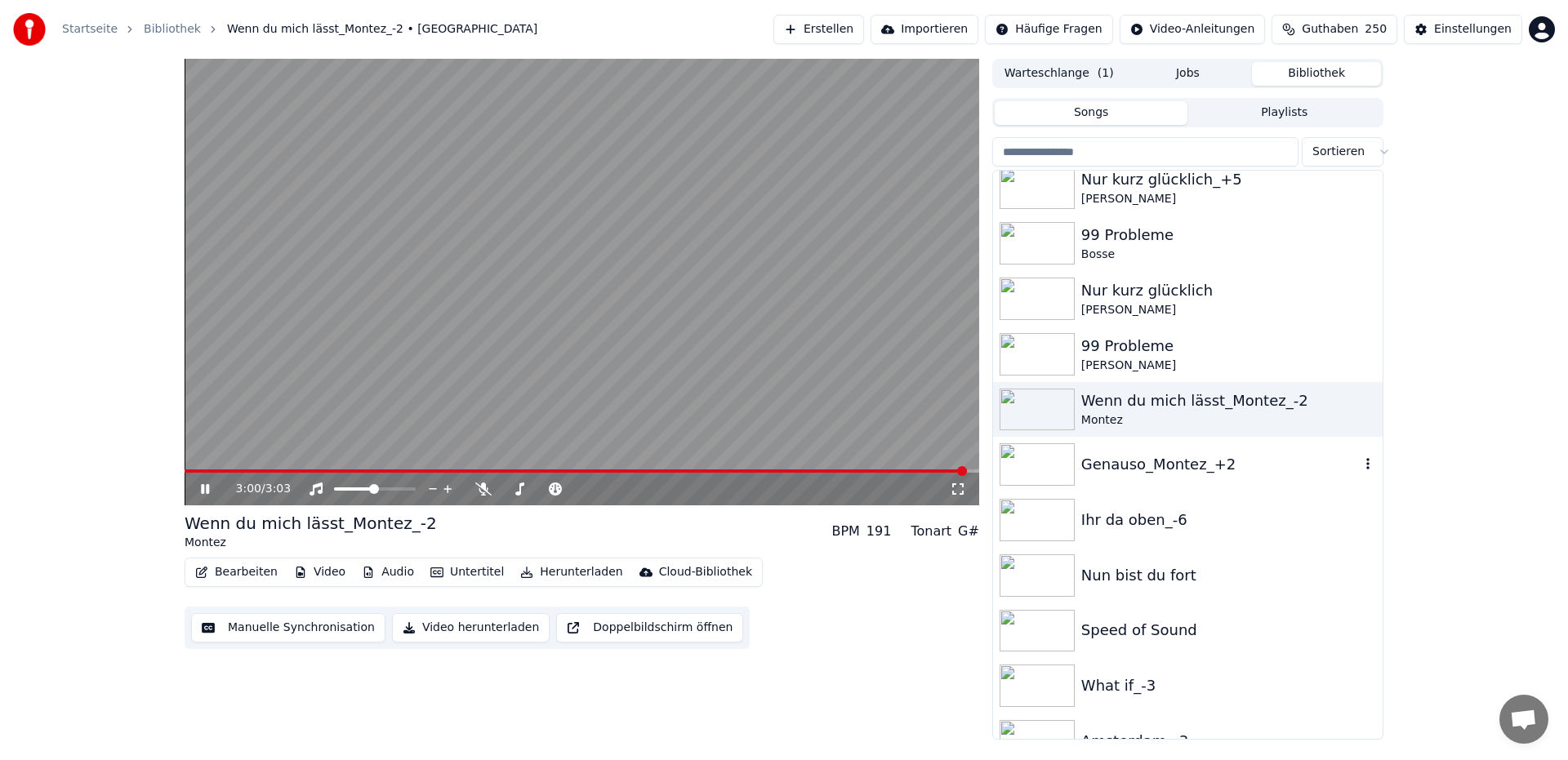
click at [1153, 475] on div "Genauso_Montez_+2" at bounding box center [1220, 465] width 279 height 23
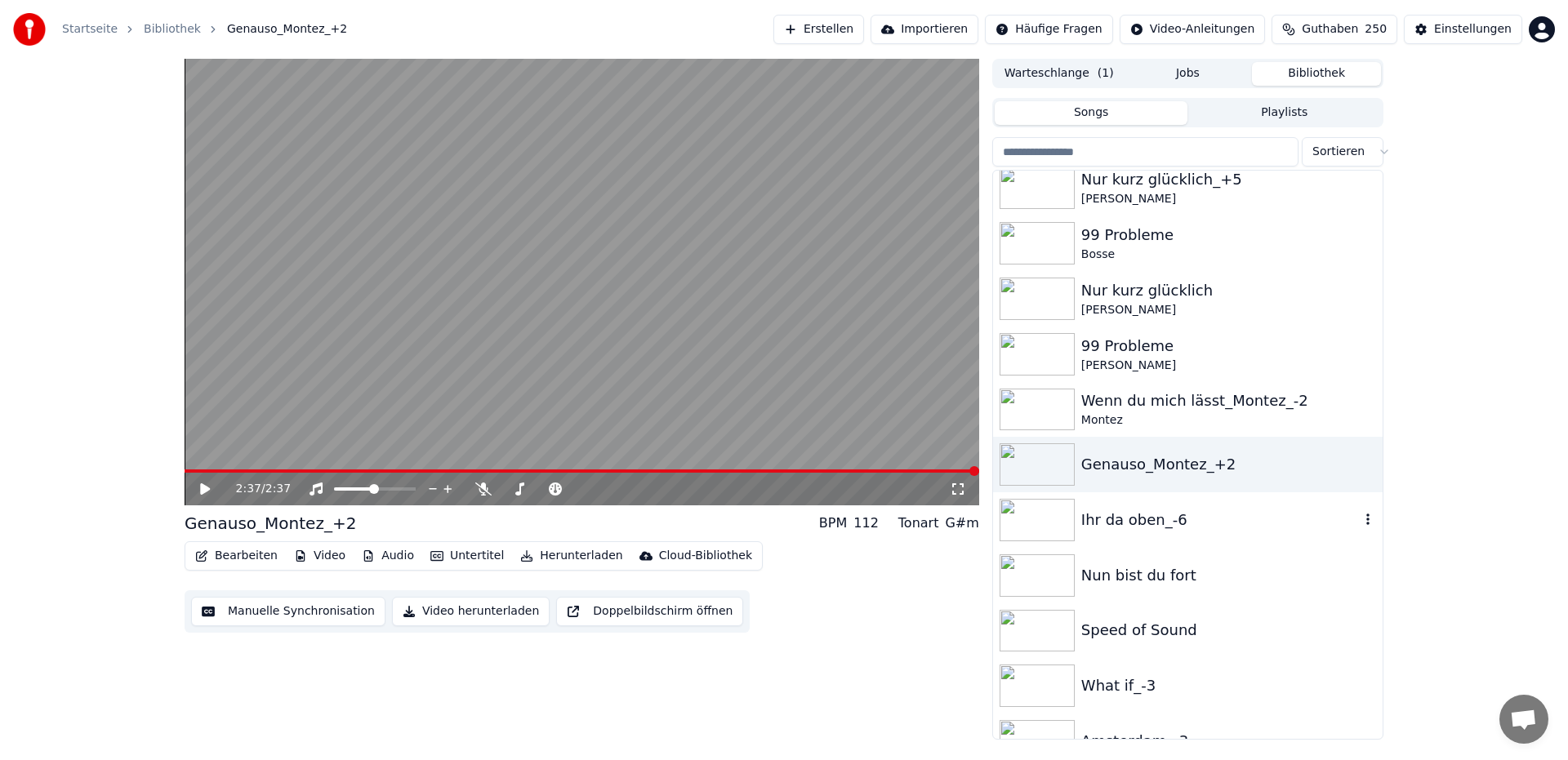
click at [1157, 526] on div "Ihr da oben_-6" at bounding box center [1220, 520] width 279 height 23
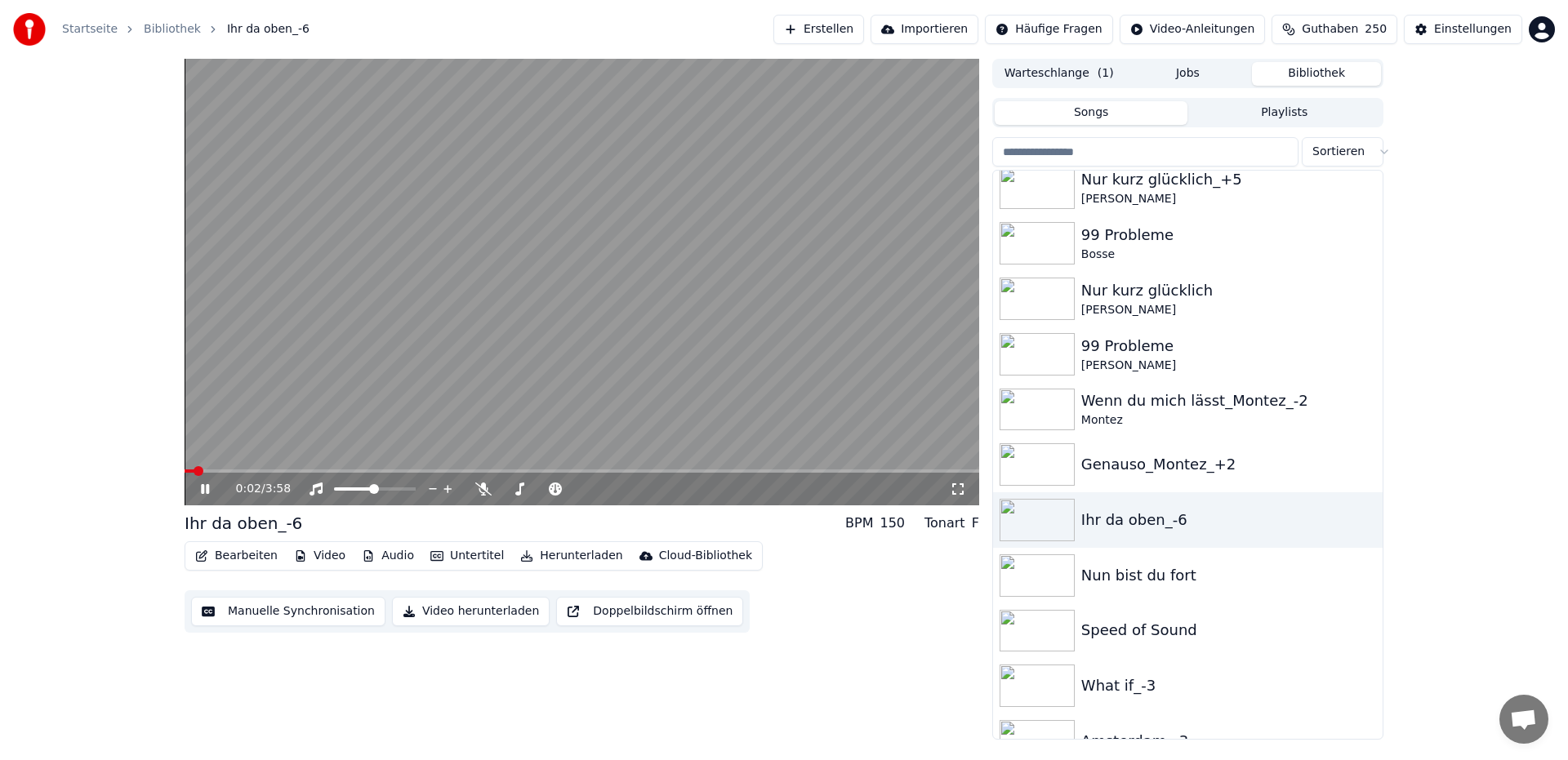
click at [201, 493] on icon at bounding box center [217, 490] width 38 height 13
click at [184, 468] on span at bounding box center [189, 471] width 10 height 10
